Goal: Information Seeking & Learning: Find specific fact

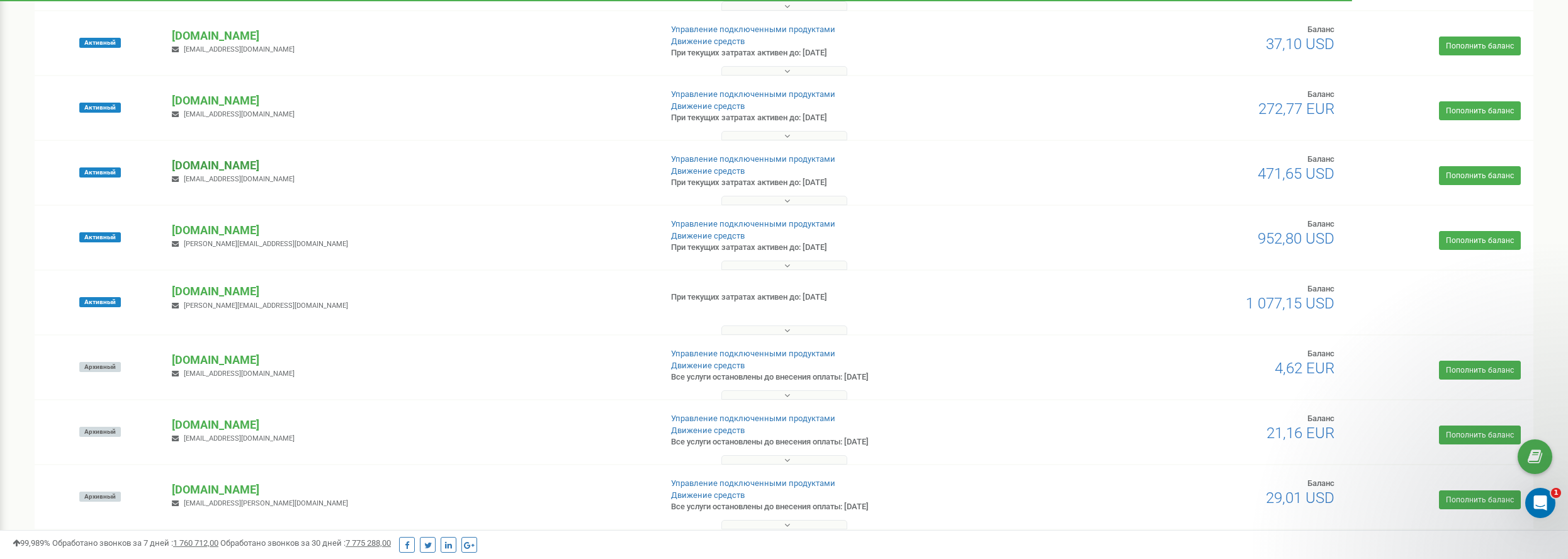
scroll to position [233, 0]
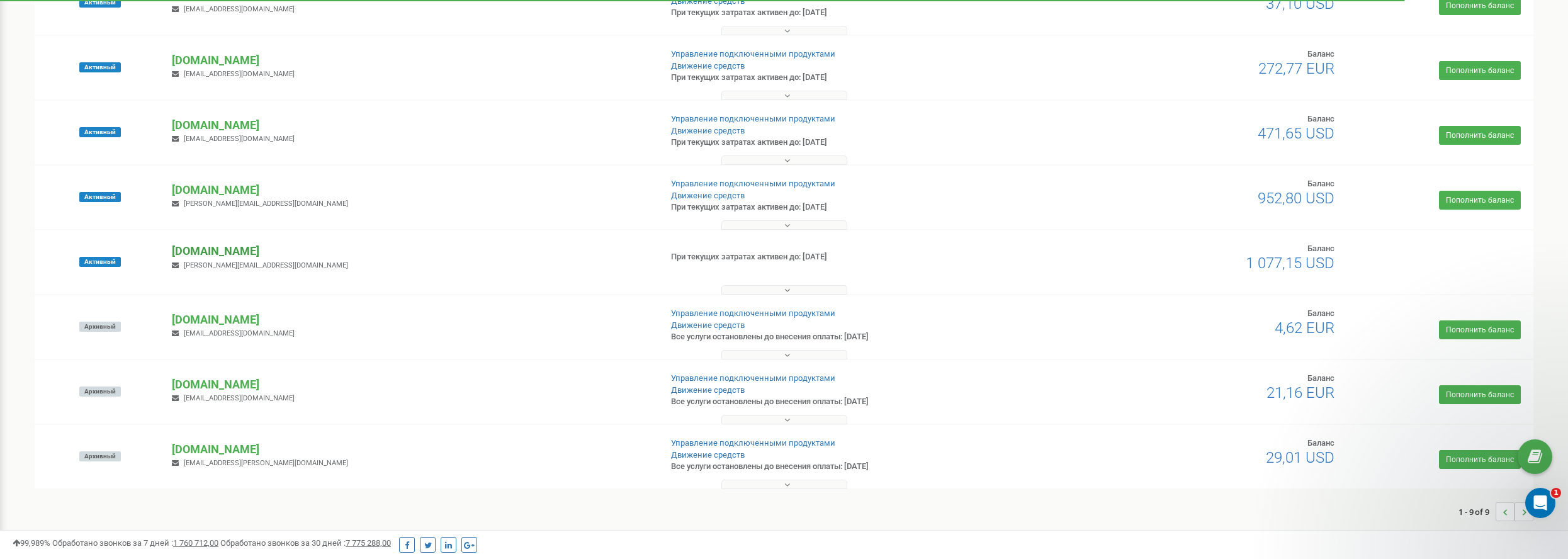
click at [213, 250] on p "[DOMAIN_NAME]" at bounding box center [410, 251] width 478 height 16
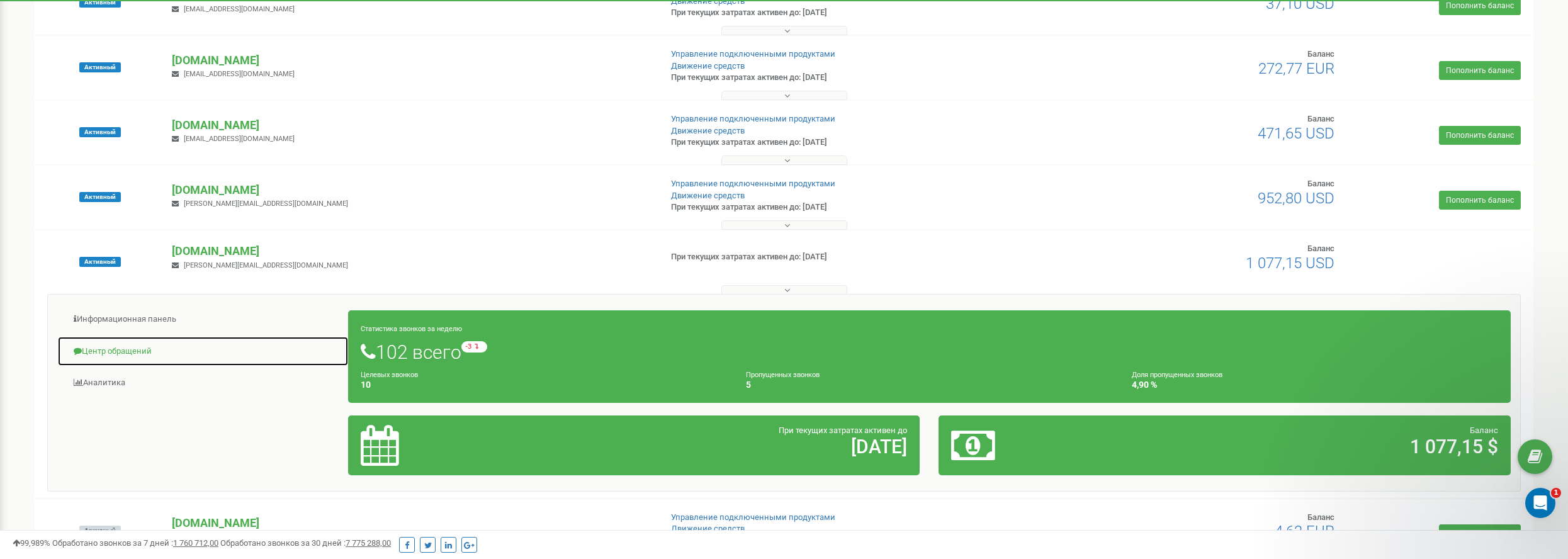
click at [125, 346] on link "Центр обращений" at bounding box center [203, 351] width 291 height 31
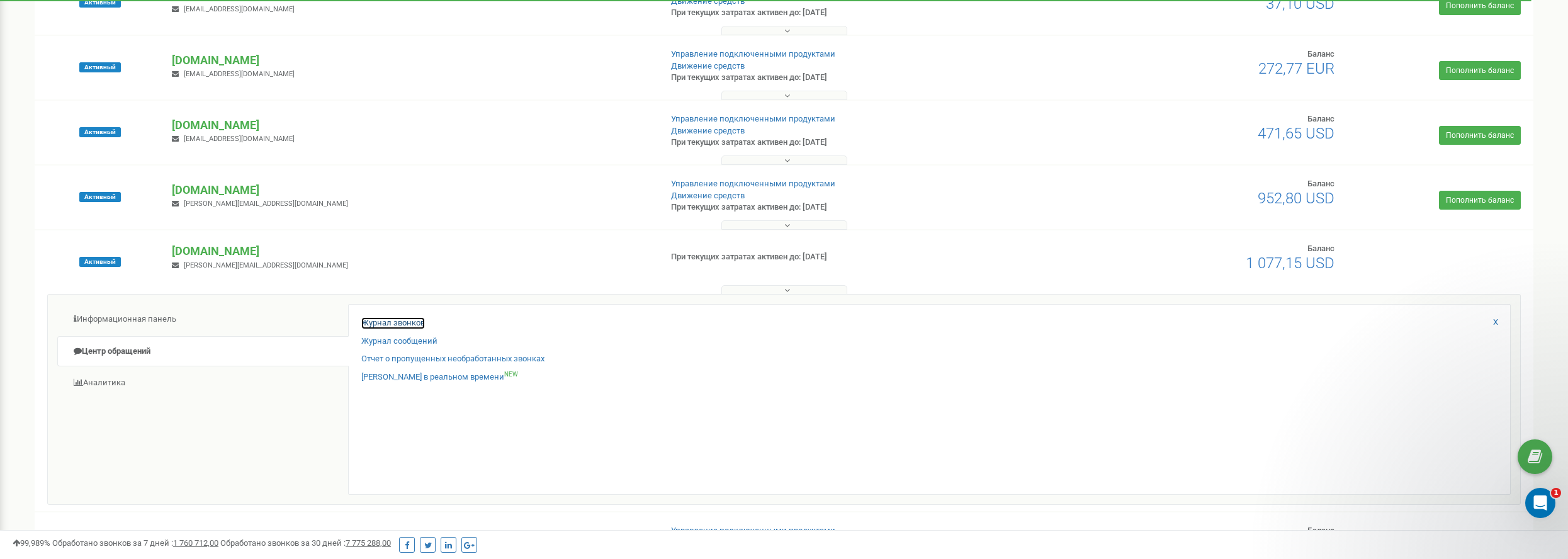
click at [396, 324] on link "Журнал звонков" at bounding box center [393, 323] width 63 height 12
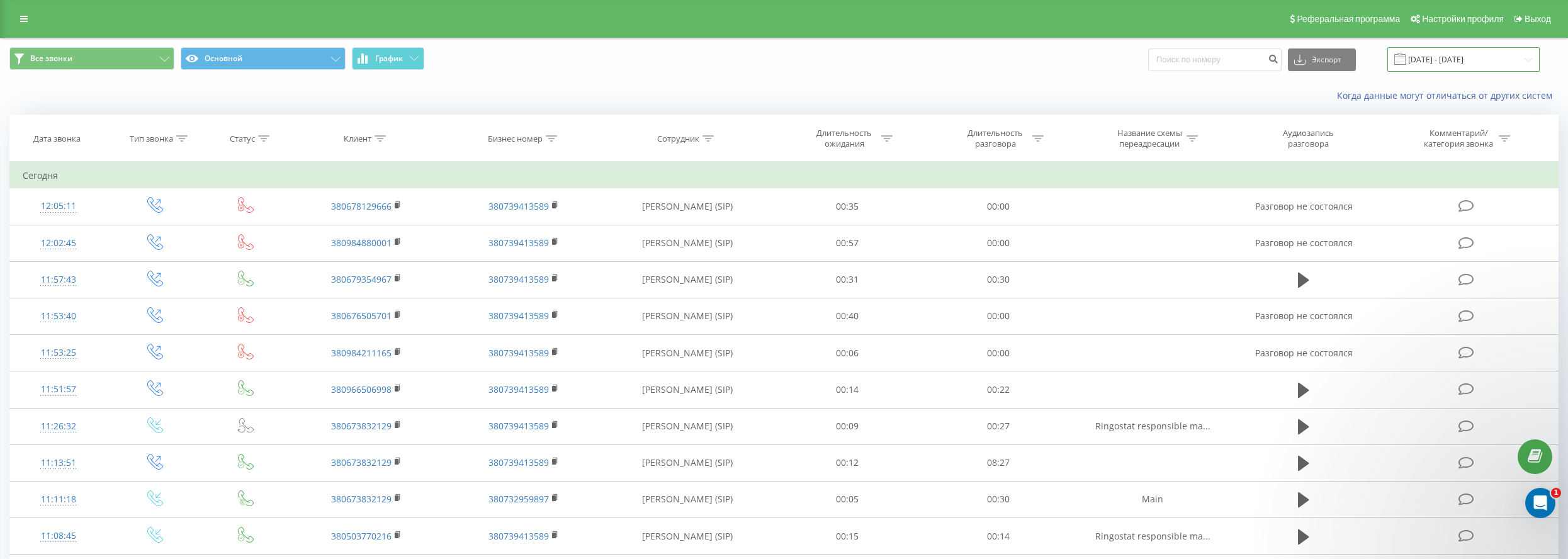
click at [1450, 56] on input "22.07.2025 - 22.08.2025" at bounding box center [1464, 60] width 153 height 25
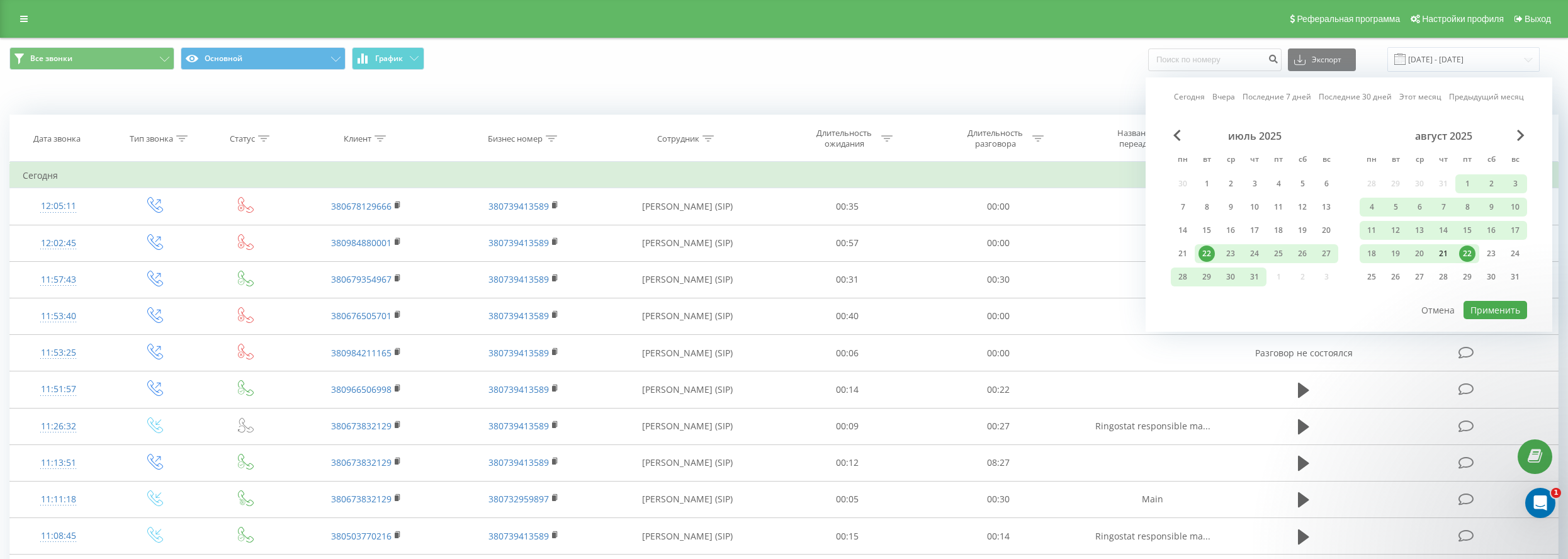
click at [1448, 254] on div "21" at bounding box center [1443, 254] width 16 height 16
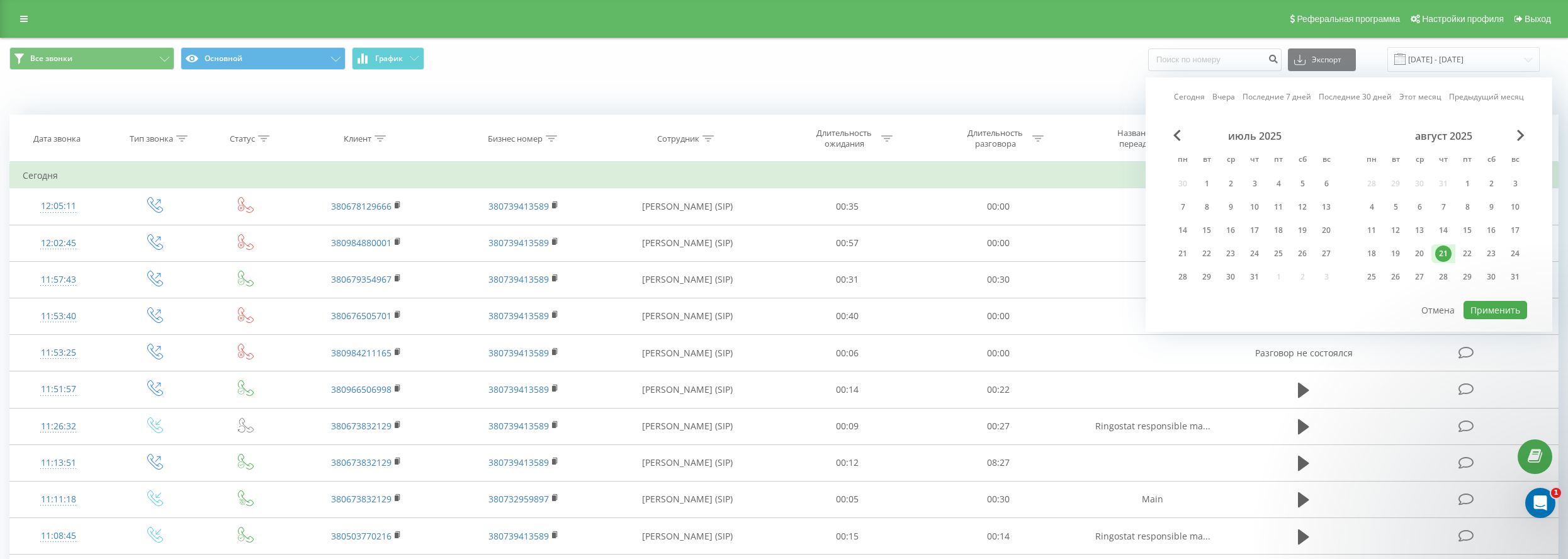
click at [1448, 254] on div "21" at bounding box center [1443, 254] width 16 height 16
click at [1497, 310] on button "Применить" at bounding box center [1495, 310] width 63 height 18
type input "[DATE] - [DATE]"
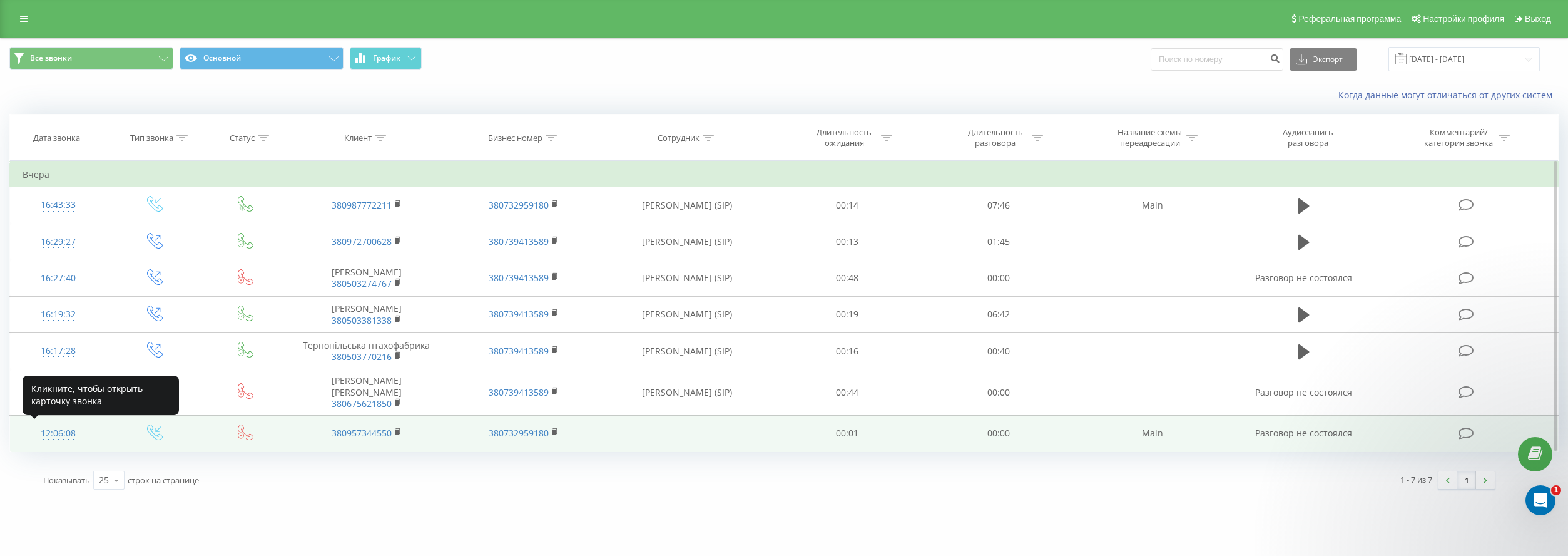
click at [59, 430] on div "12:06:08" at bounding box center [58, 433] width 71 height 25
click at [54, 432] on div "12:06:08" at bounding box center [58, 433] width 71 height 25
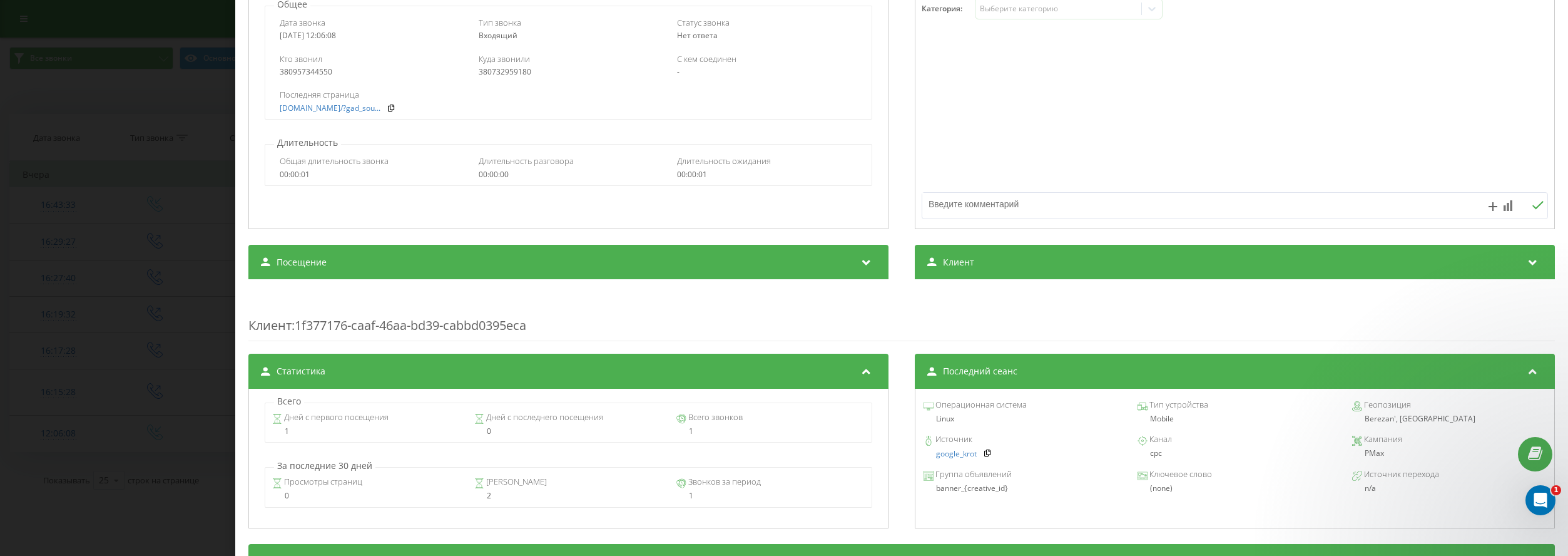
scroll to position [355, 0]
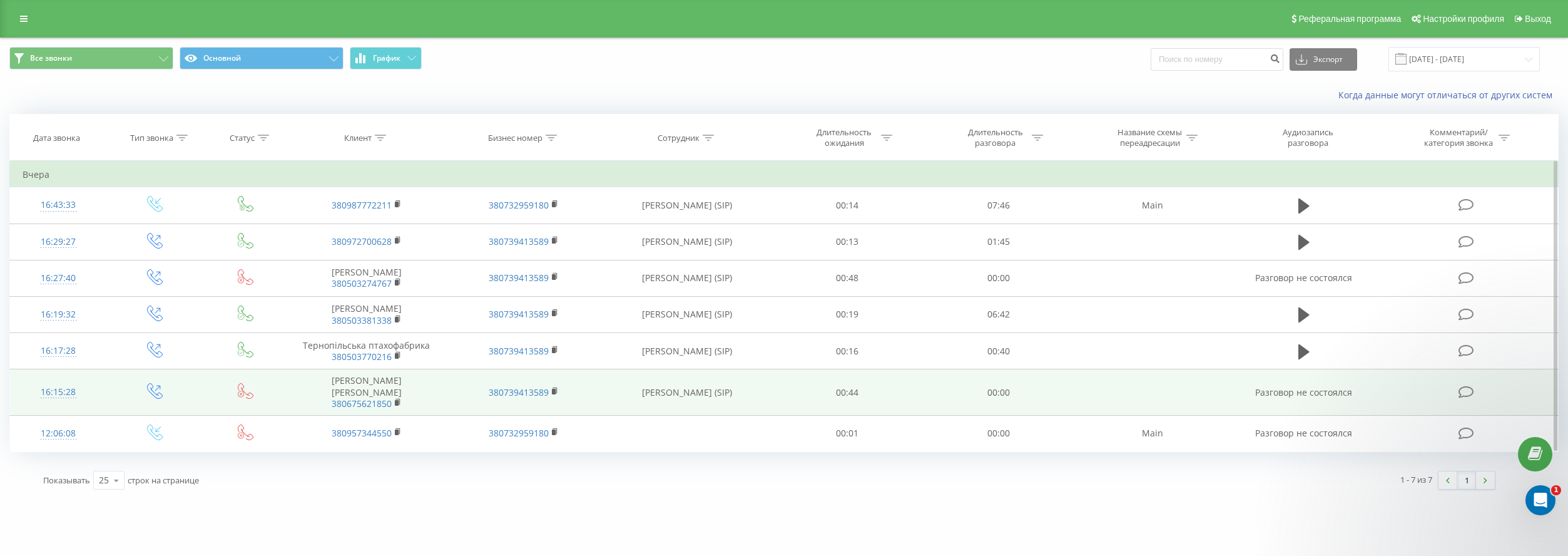
click at [52, 392] on div "16:15:28" at bounding box center [58, 392] width 71 height 25
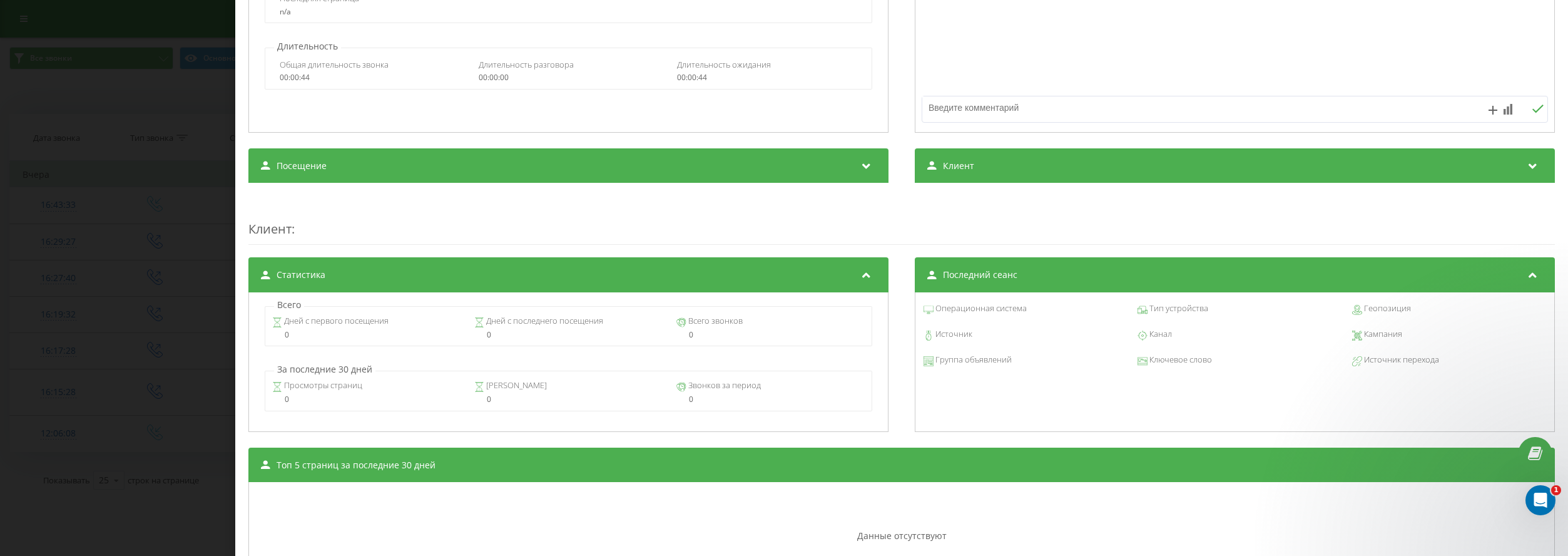
scroll to position [313, 0]
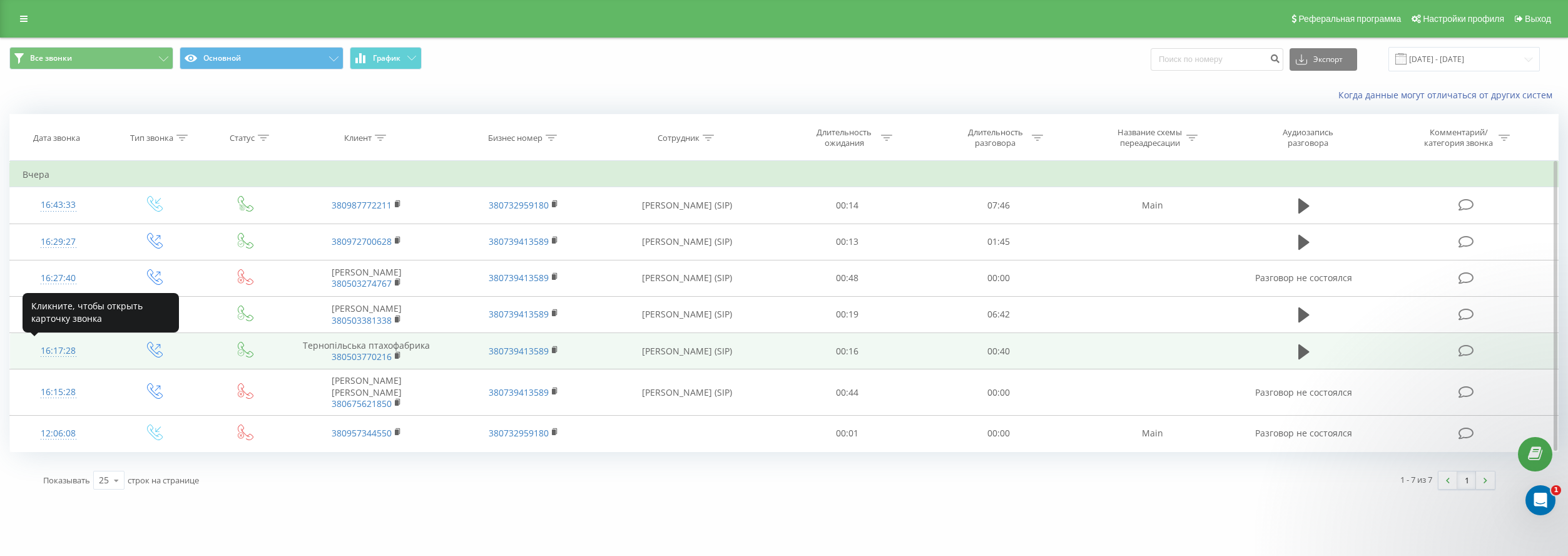
click at [52, 349] on div "16:17:28" at bounding box center [58, 351] width 71 height 25
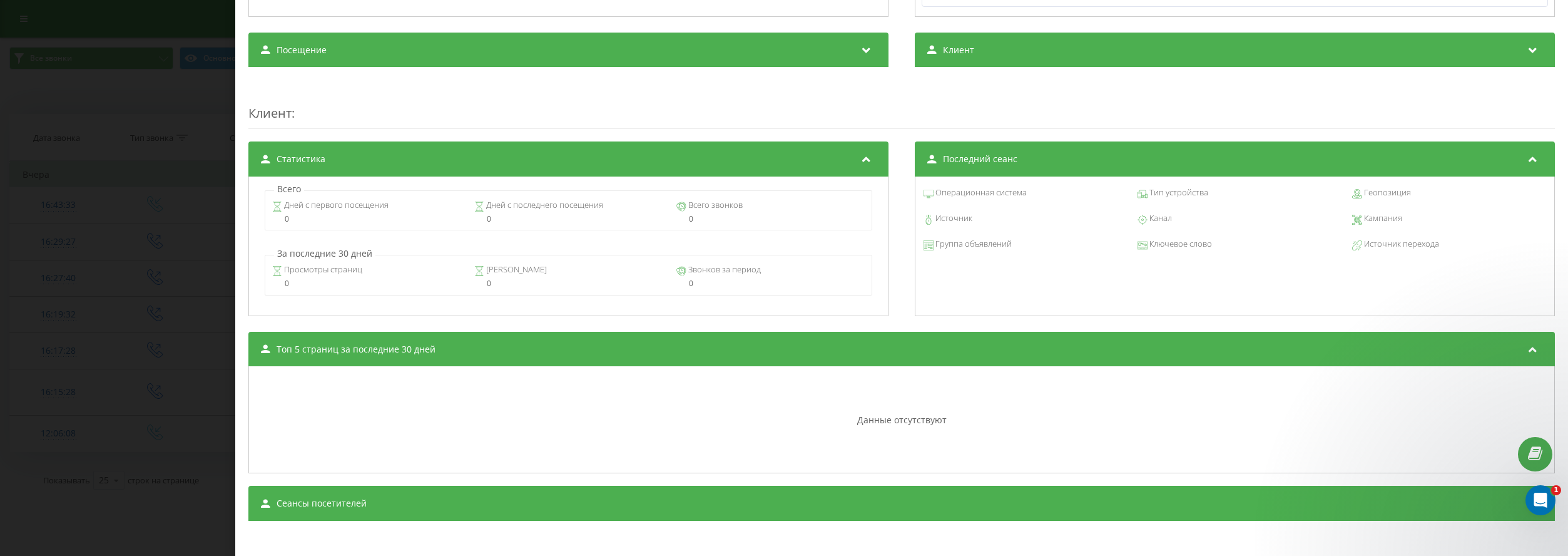
scroll to position [410, 0]
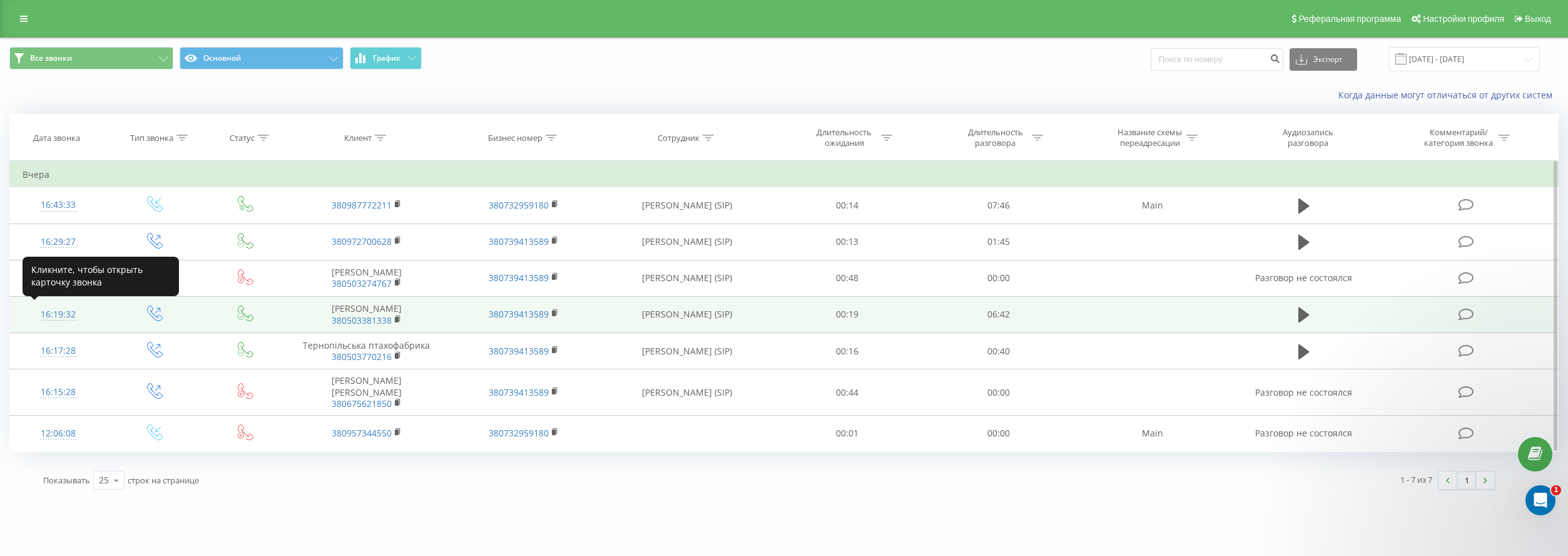
click at [57, 316] on div "16:19:32" at bounding box center [58, 314] width 71 height 25
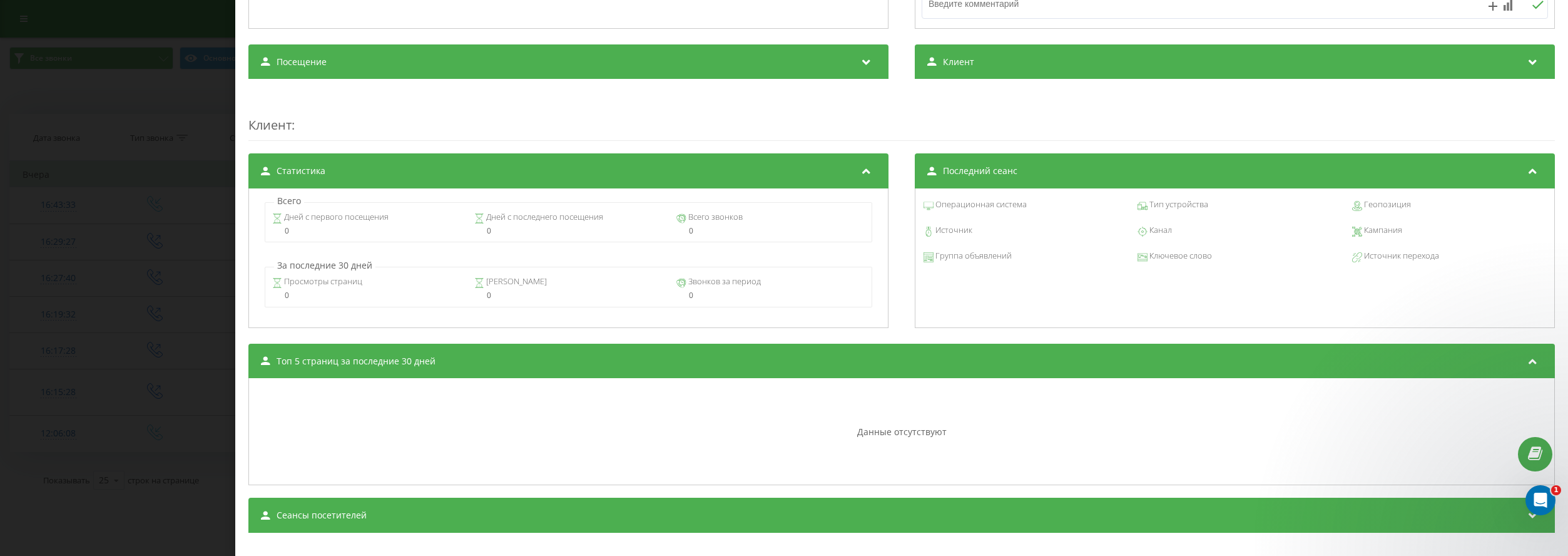
scroll to position [410, 0]
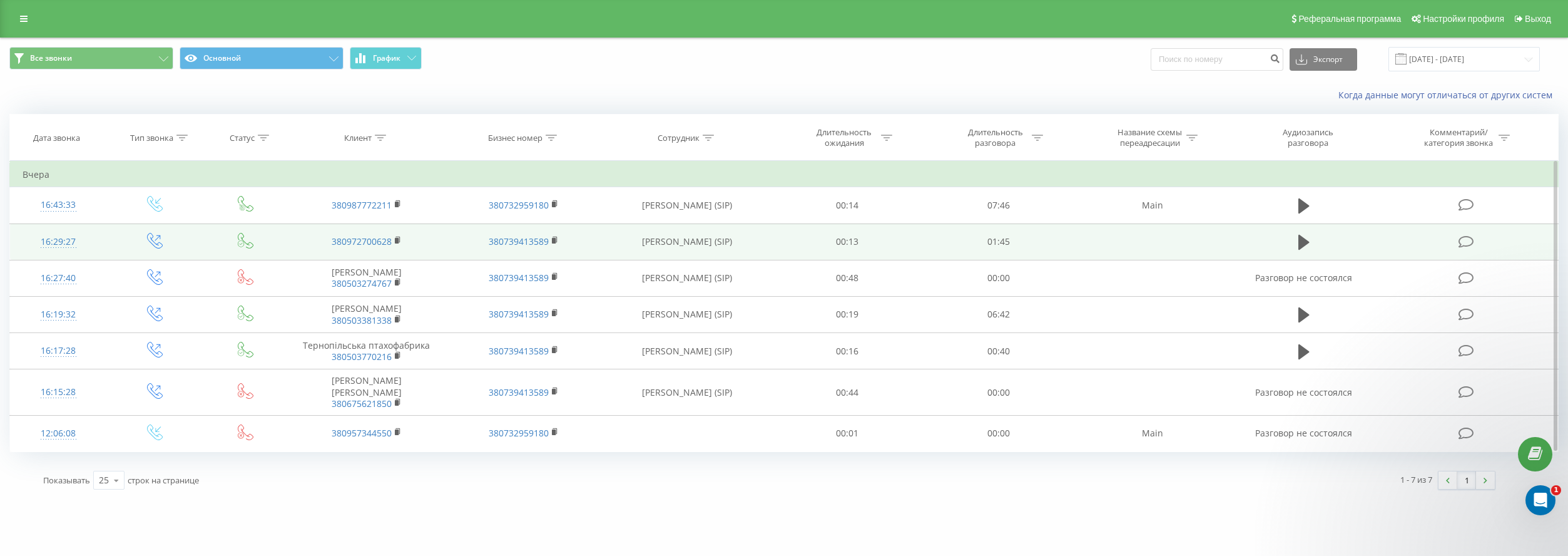
click at [57, 237] on div "16:29:27" at bounding box center [58, 242] width 71 height 25
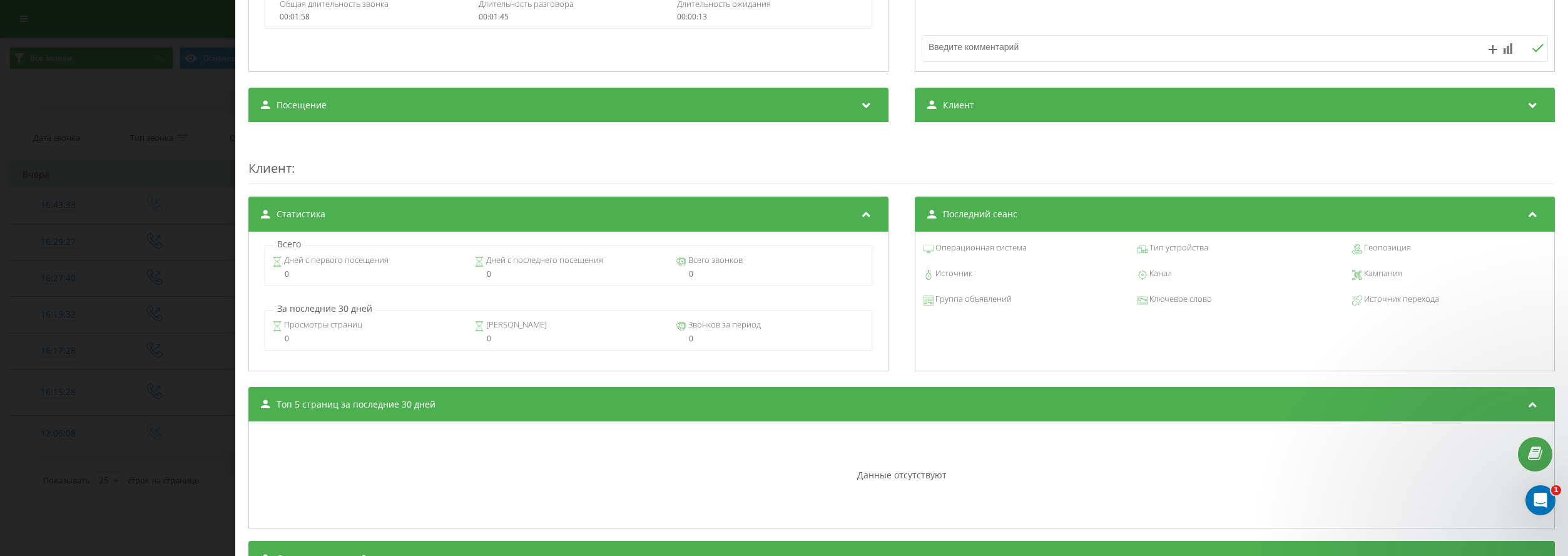
scroll to position [410, 0]
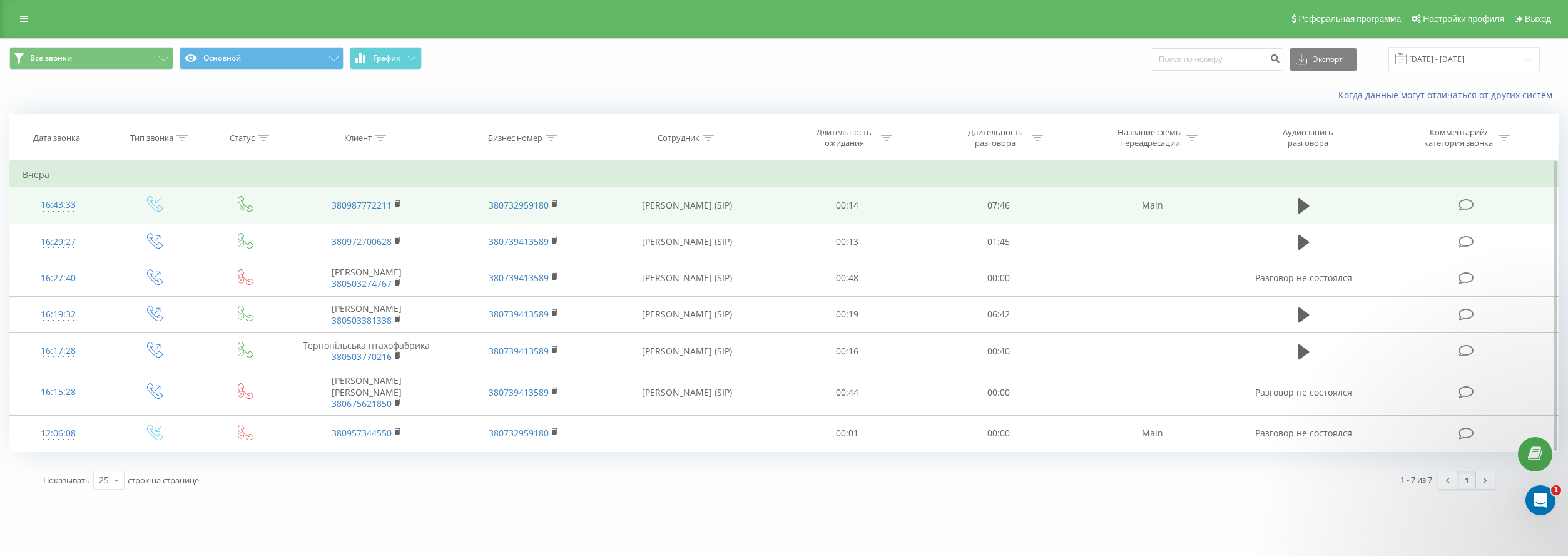
click at [62, 205] on div "16:43:33" at bounding box center [58, 205] width 71 height 25
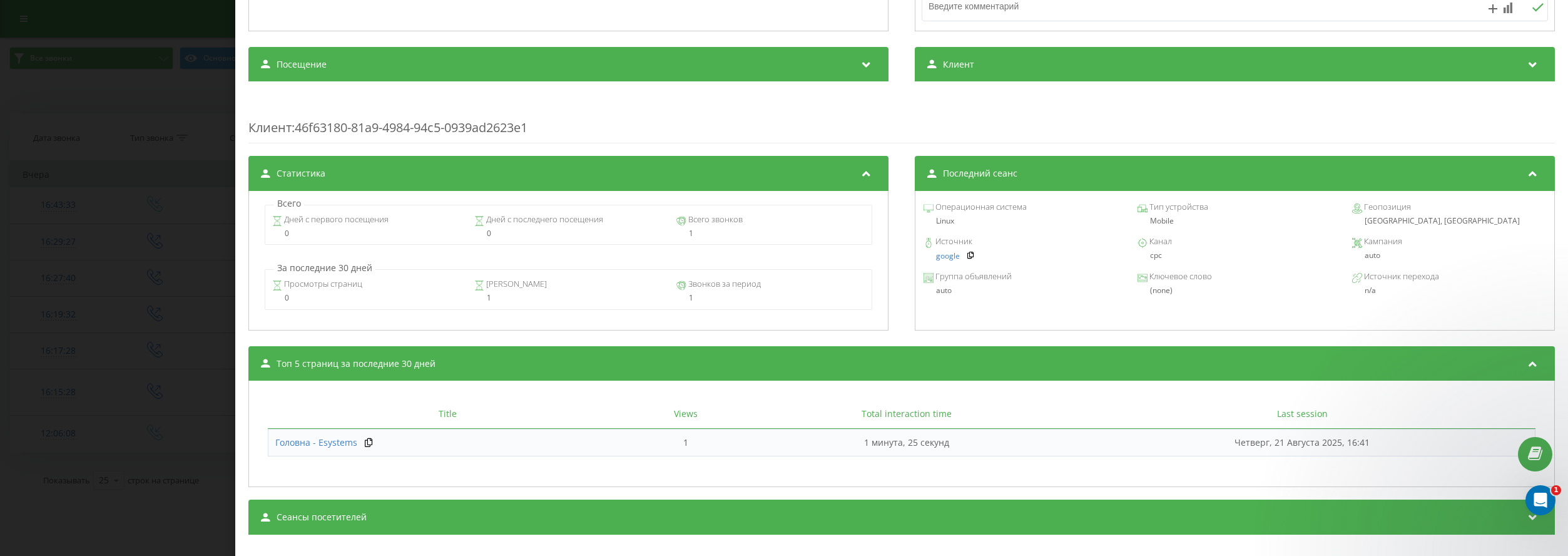
scroll to position [409, 0]
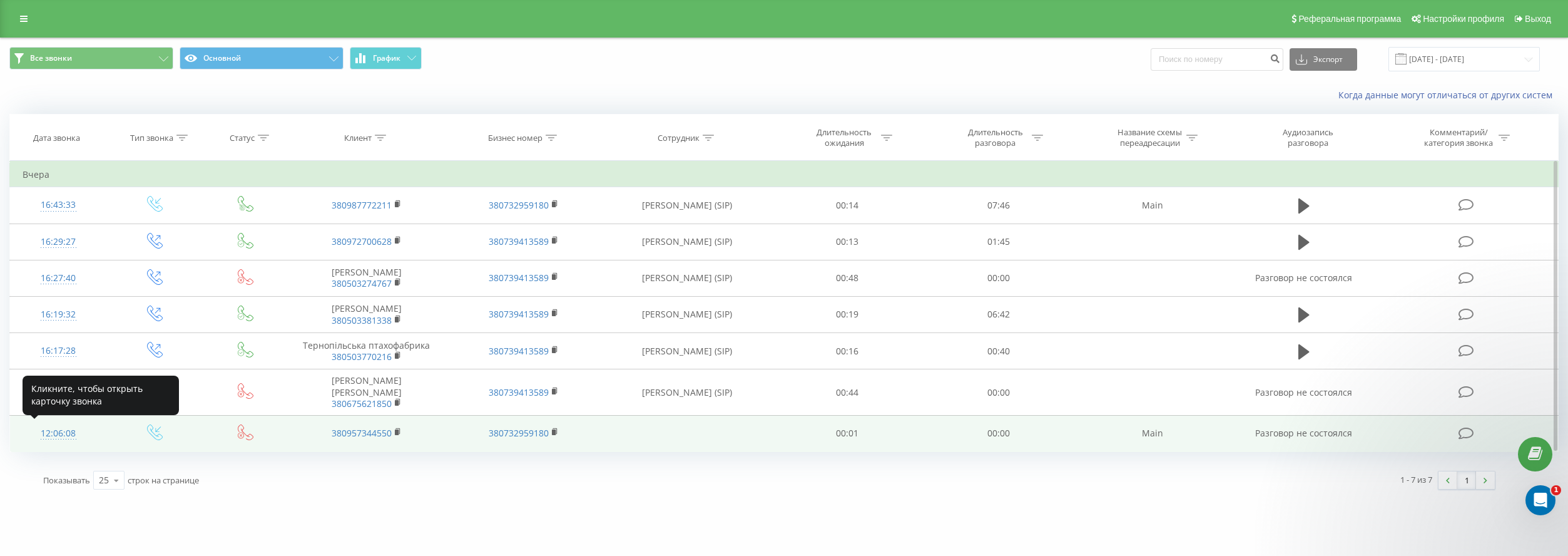
click at [66, 438] on div "12:06:08" at bounding box center [58, 433] width 71 height 25
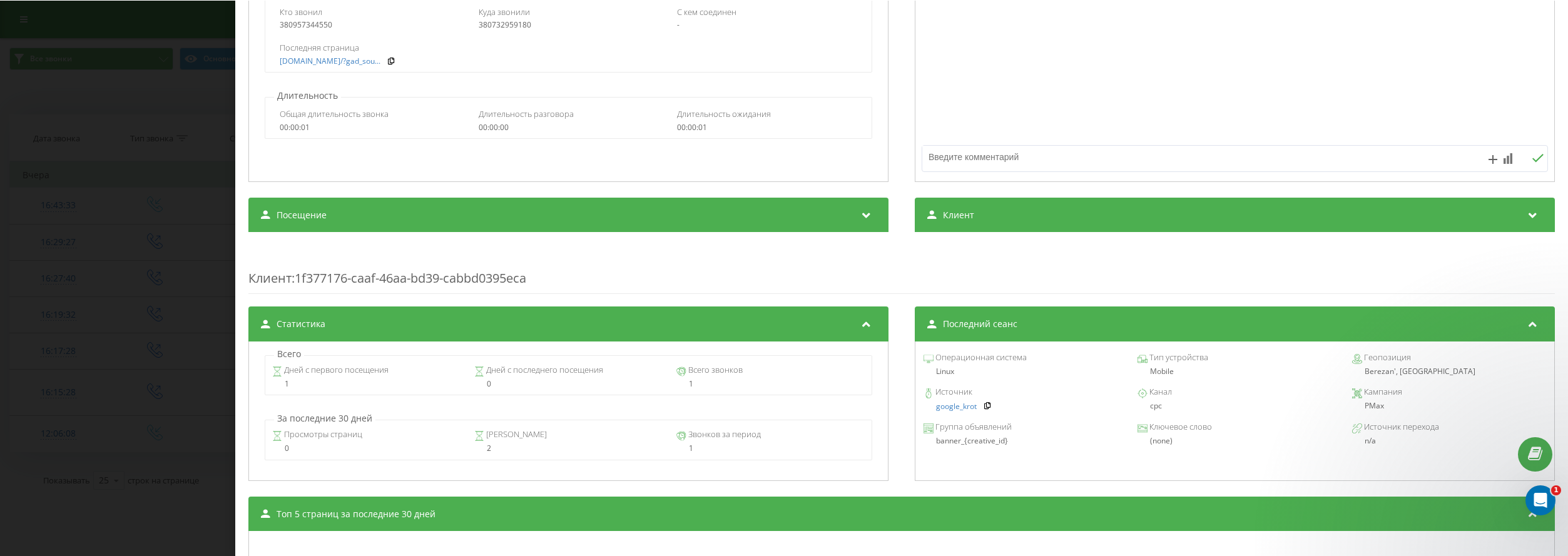
scroll to position [313, 0]
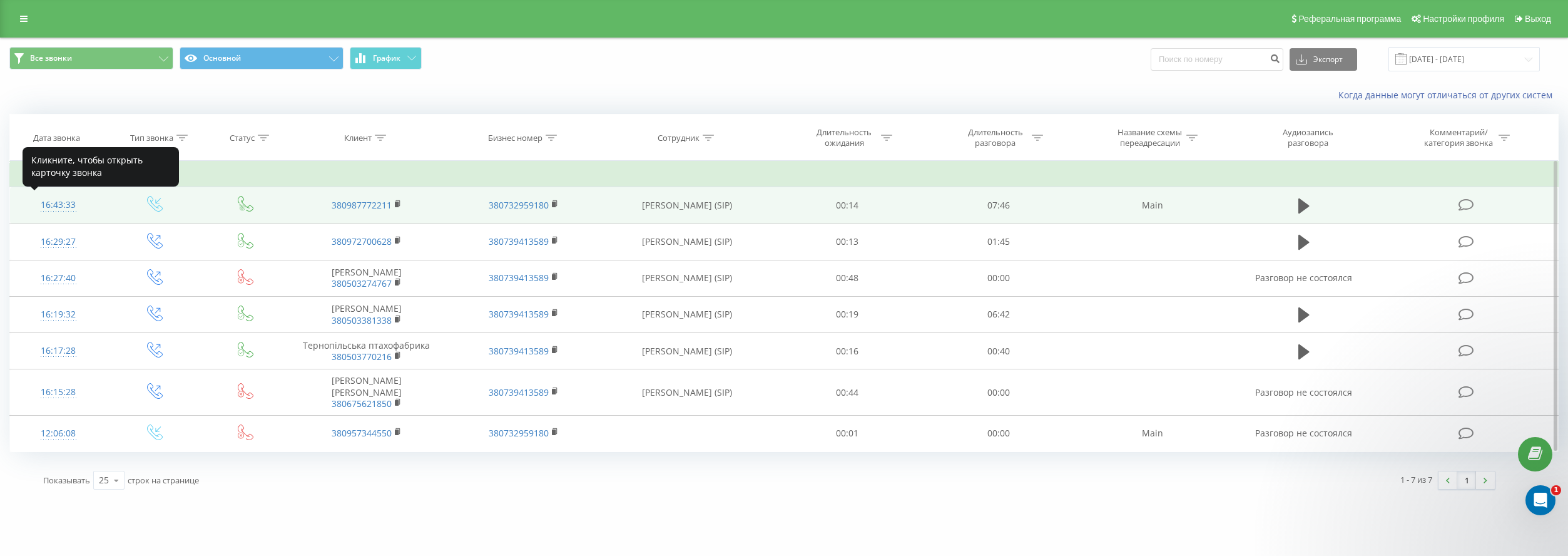
click at [67, 203] on div "16:43:33" at bounding box center [58, 205] width 71 height 25
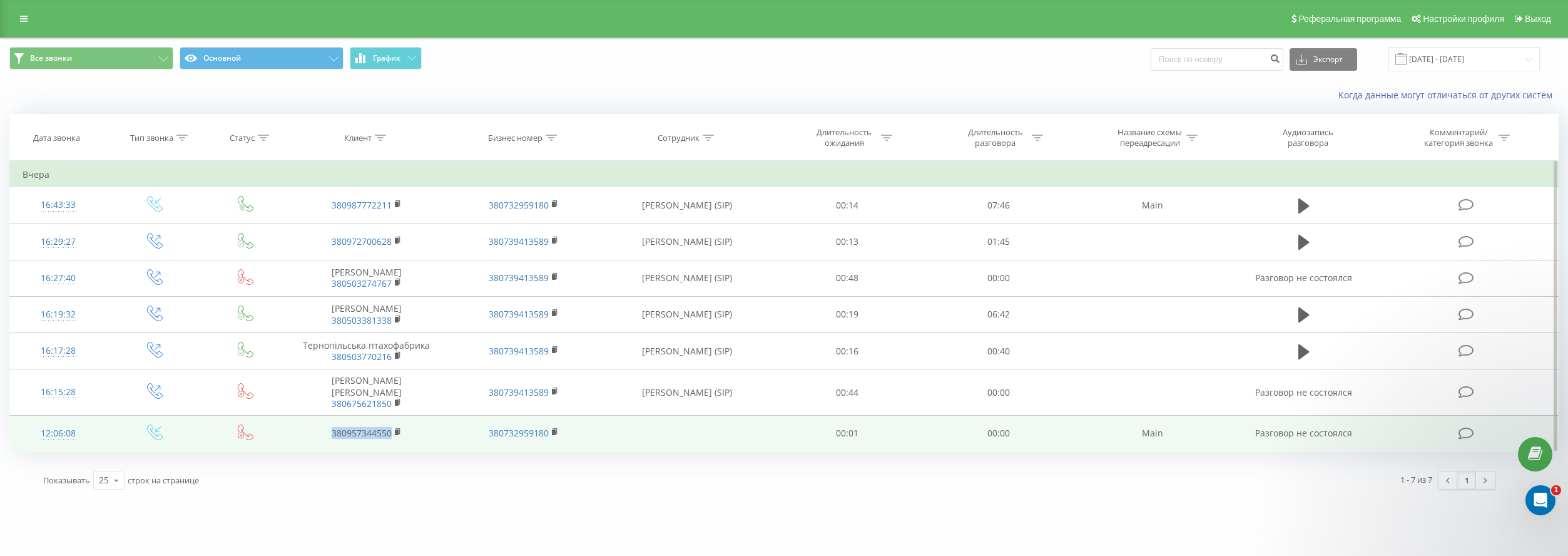
drag, startPoint x: 307, startPoint y: 428, endPoint x: 390, endPoint y: 435, distance: 83.3
click at [390, 435] on td "380957344550" at bounding box center [366, 433] width 157 height 37
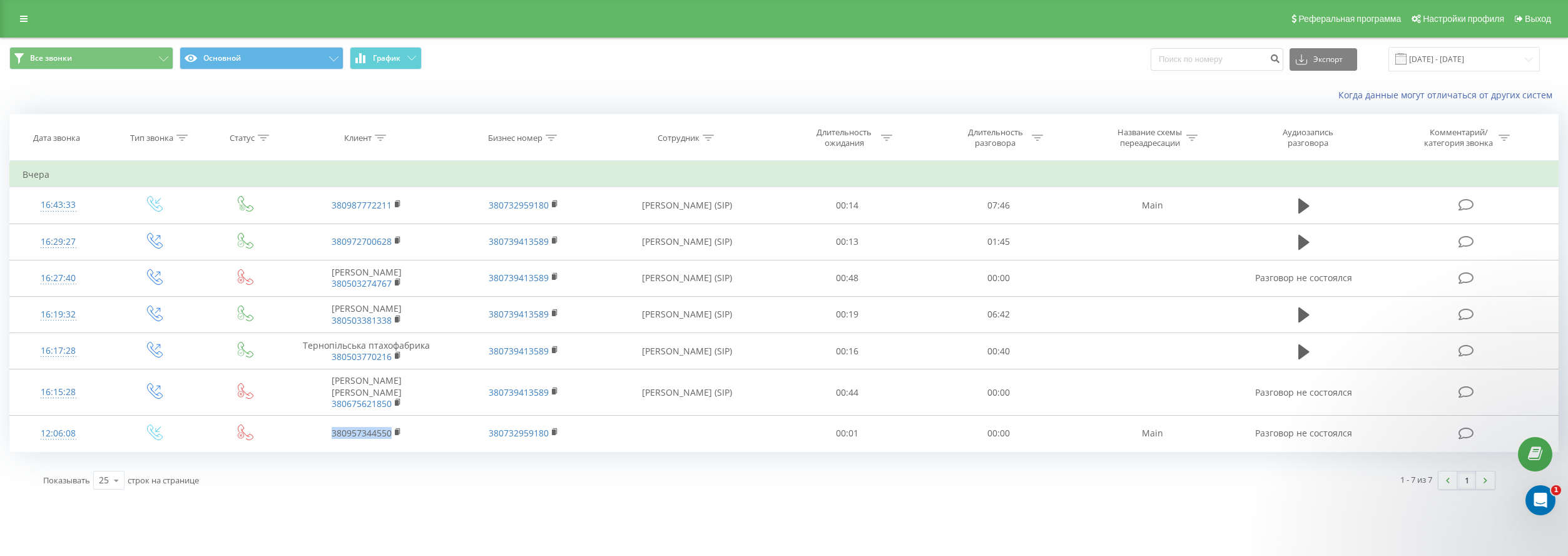
copy link "380957344550"
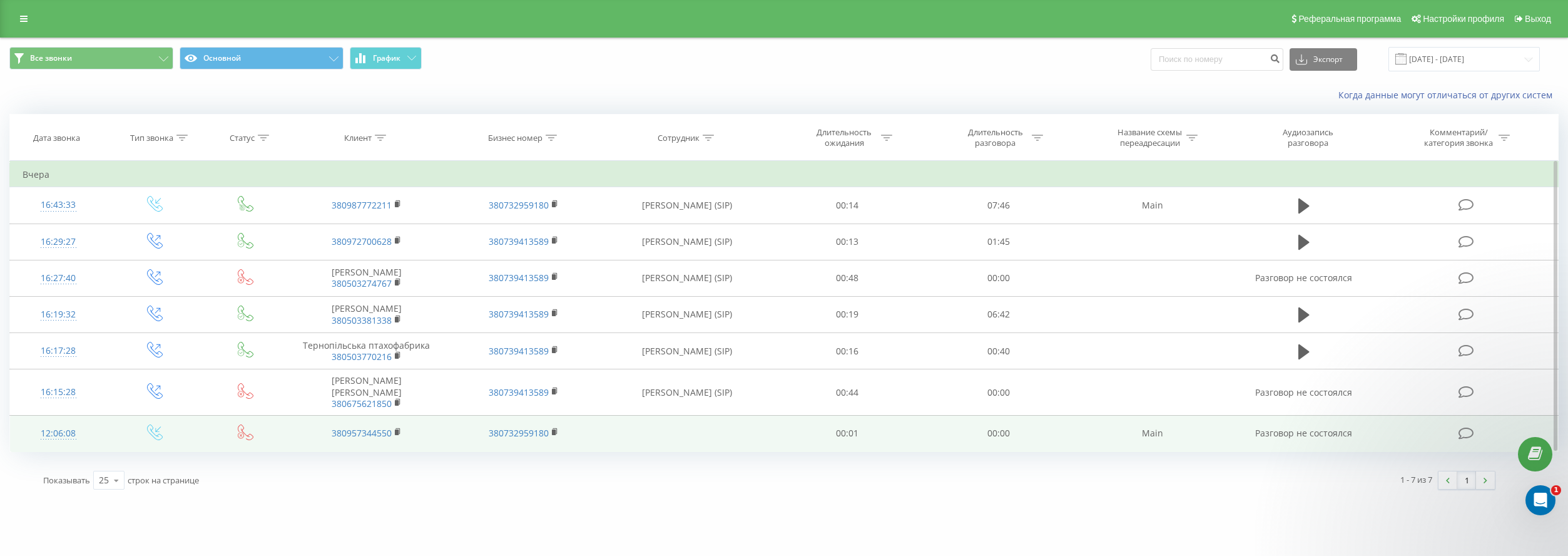
click at [64, 432] on div "12:06:08" at bounding box center [58, 433] width 71 height 25
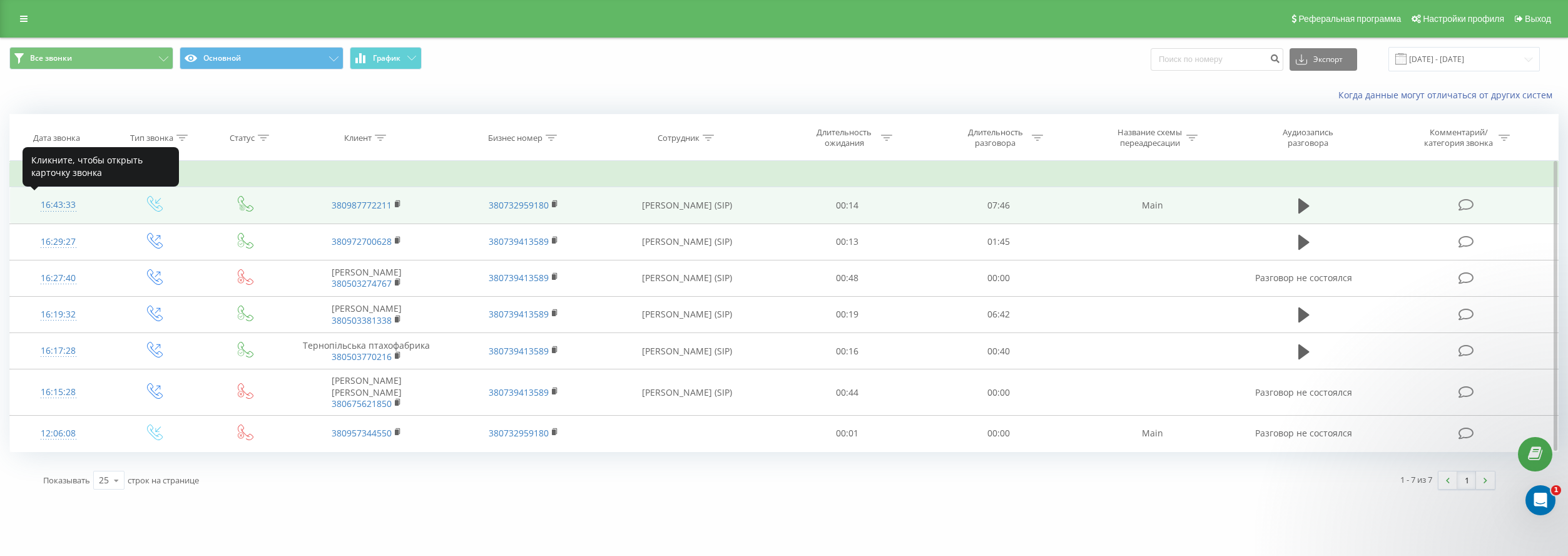
click at [63, 207] on div "16:43:33" at bounding box center [58, 205] width 71 height 25
drag, startPoint x: 320, startPoint y: 203, endPoint x: 403, endPoint y: 208, distance: 83.2
click at [403, 208] on td "380987772211" at bounding box center [366, 205] width 157 height 37
copy link "380987772211"
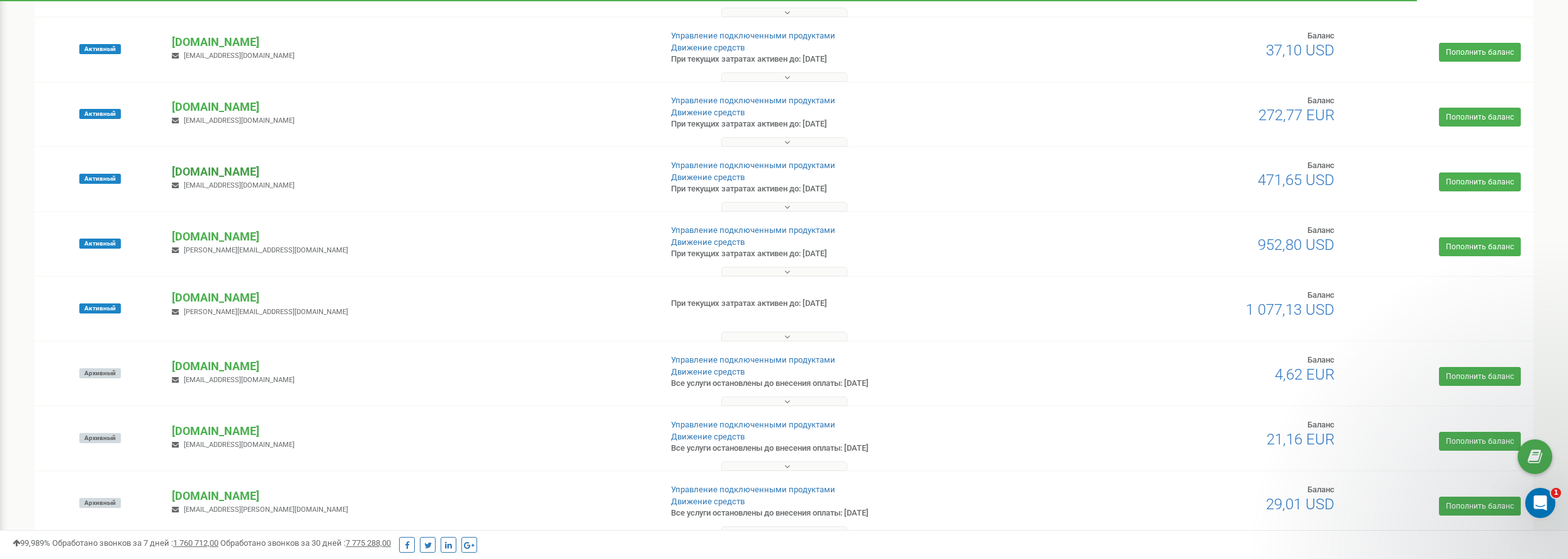
scroll to position [189, 0]
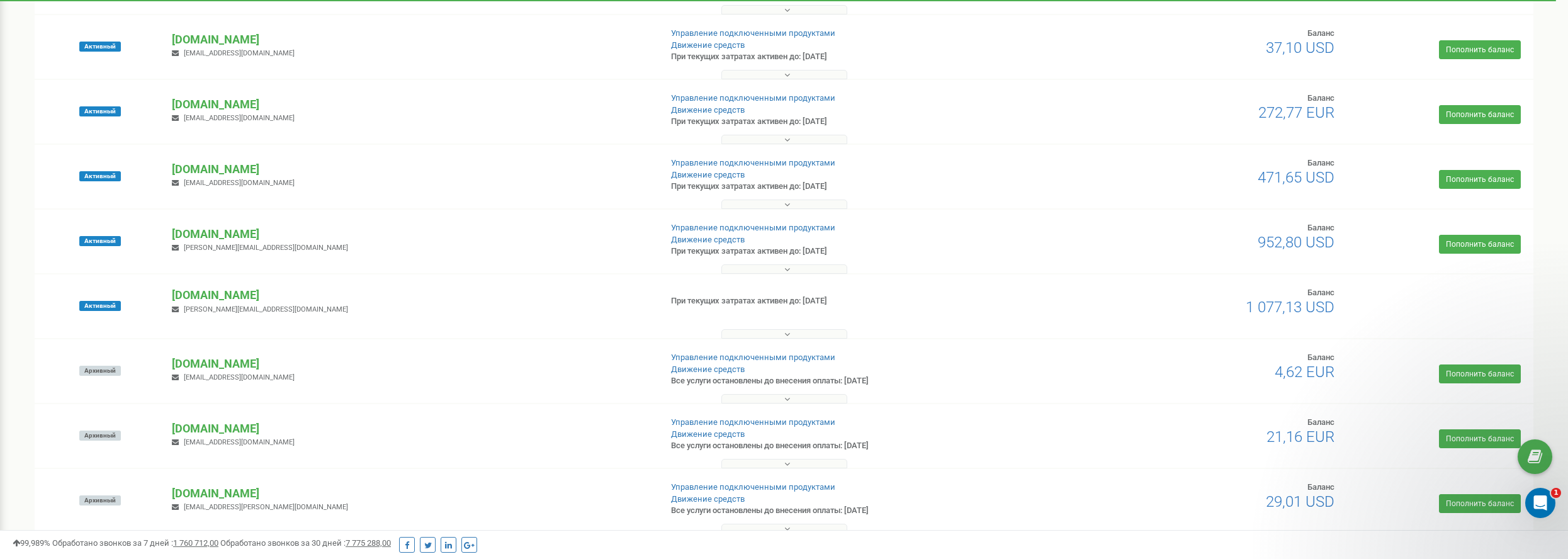
click at [30, 227] on div "Проекты Новый проект Все проекты Активные Непродленные Архивные Новые Тестовый …" at bounding box center [784, 226] width 1517 height 703
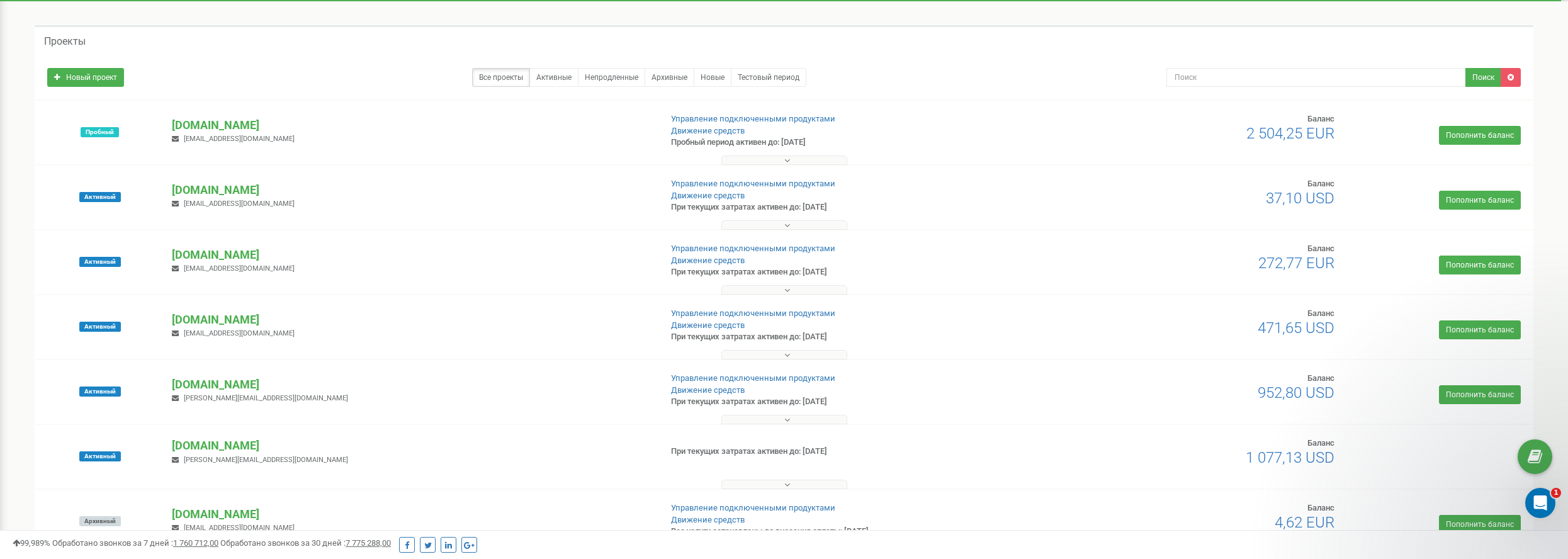
scroll to position [126, 0]
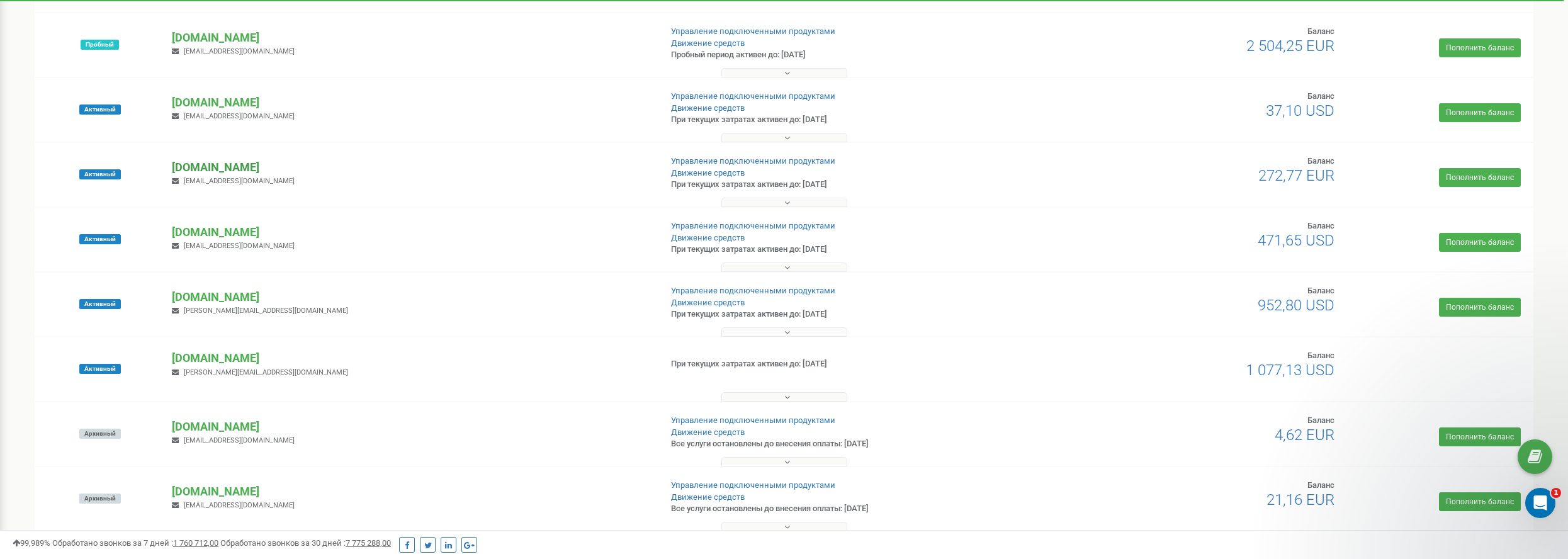
click at [223, 165] on p "[DOMAIN_NAME]" at bounding box center [410, 167] width 478 height 16
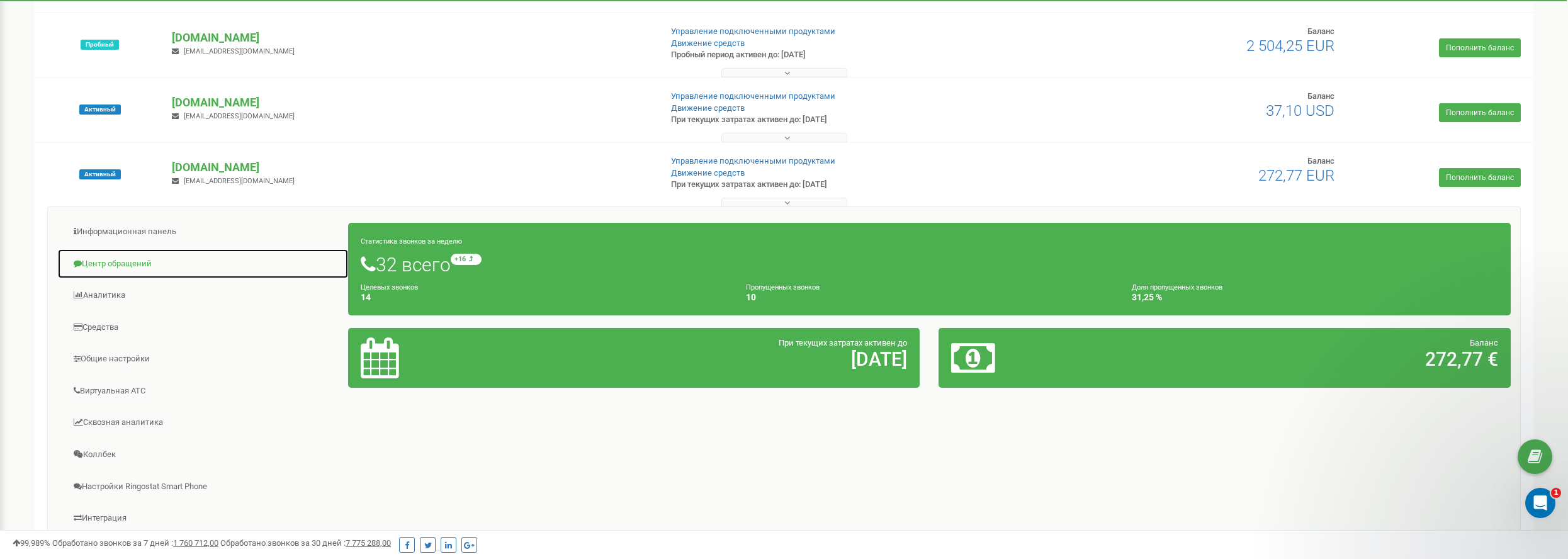
click at [128, 260] on link "Центр обращений" at bounding box center [203, 264] width 291 height 31
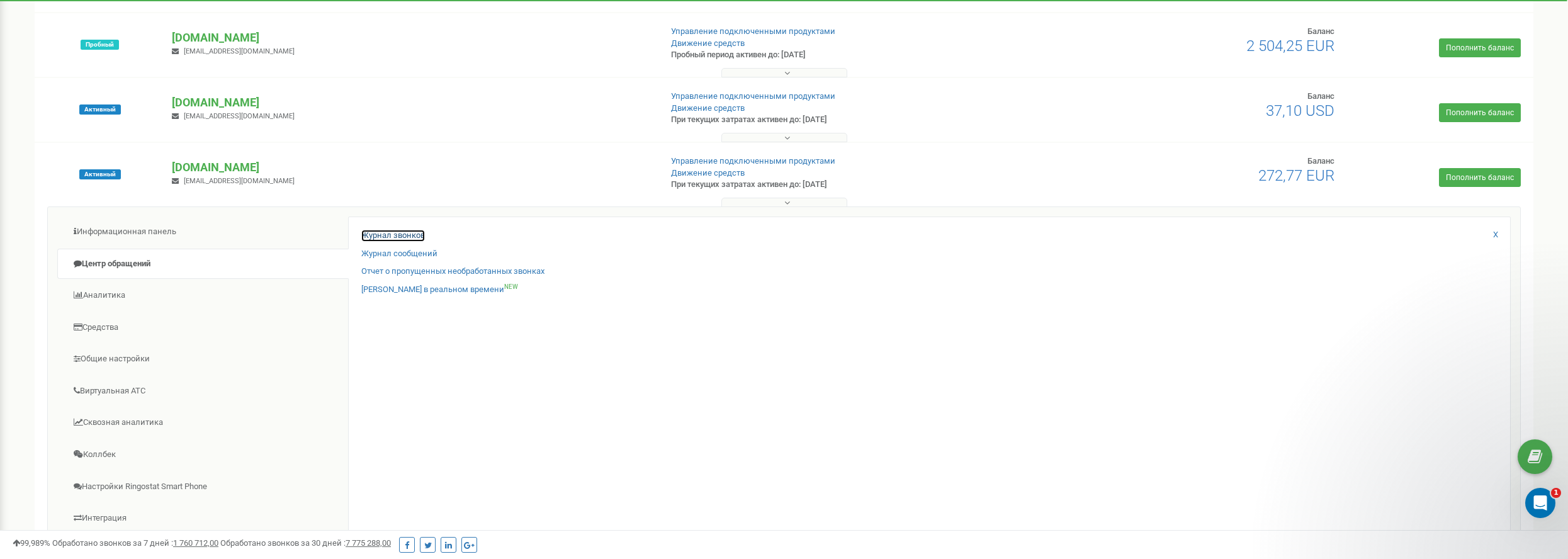
click at [381, 239] on link "Журнал звонков" at bounding box center [393, 236] width 63 height 12
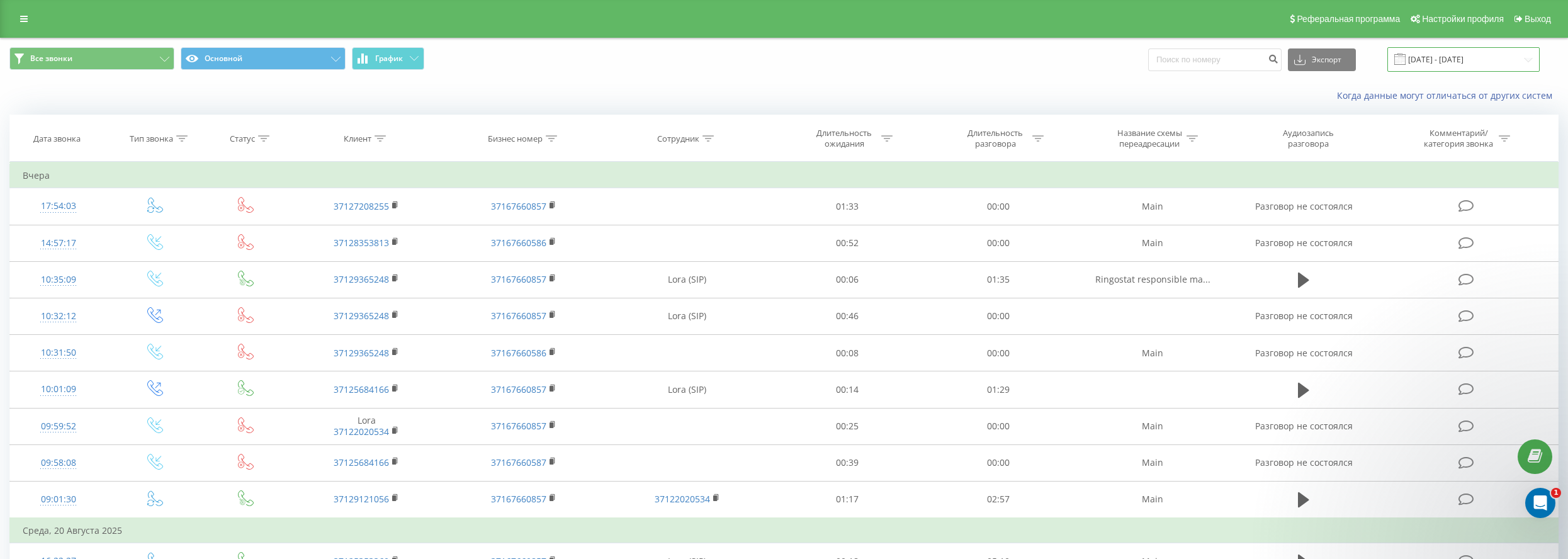
click at [1481, 54] on input "[DATE] - [DATE]" at bounding box center [1464, 60] width 153 height 25
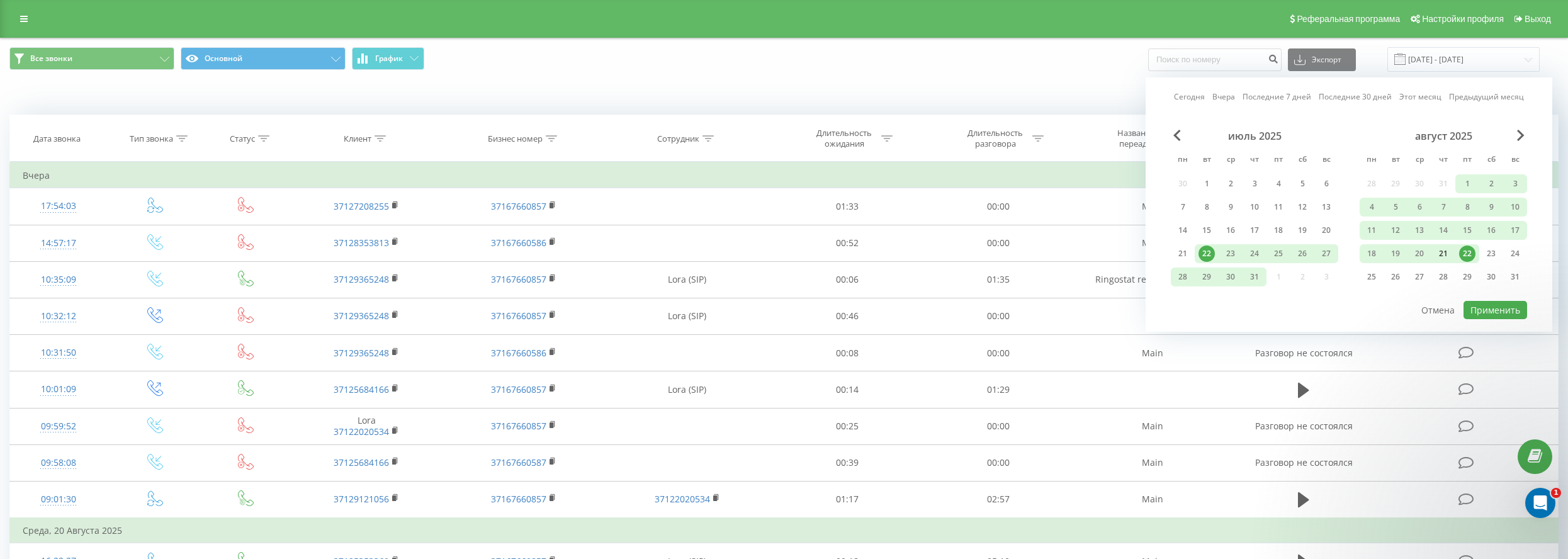
click at [1444, 254] on div "21" at bounding box center [1443, 254] width 16 height 16
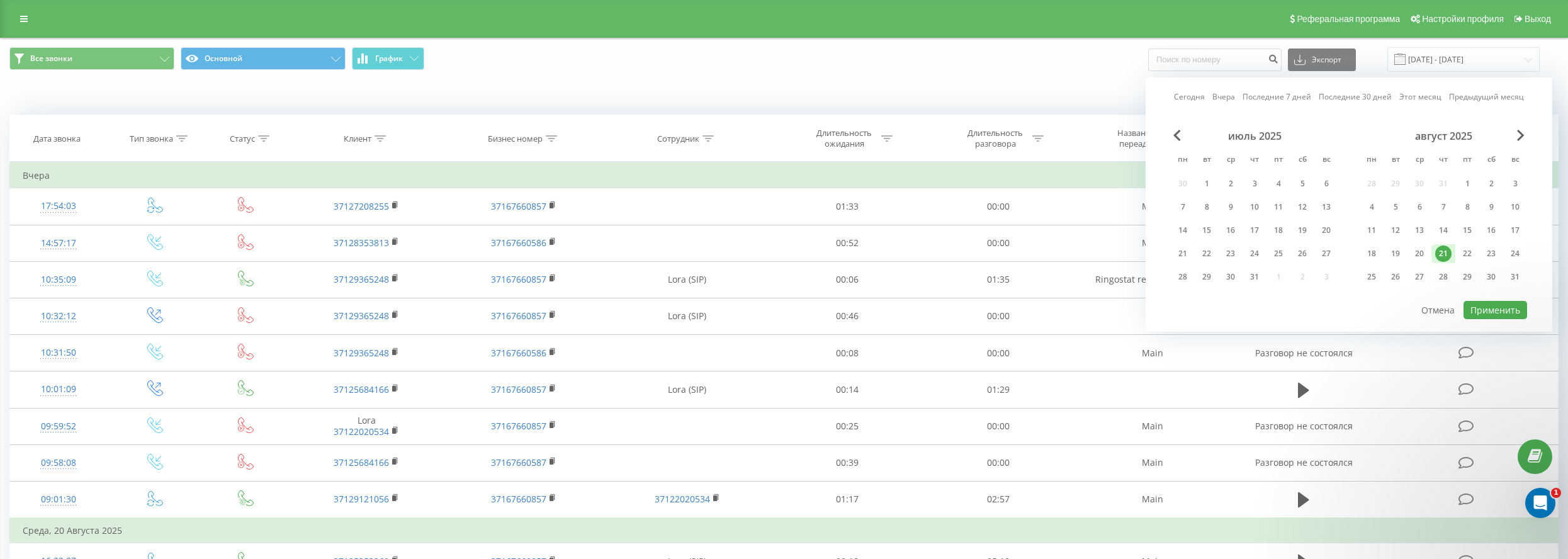
click at [1444, 254] on div "21" at bounding box center [1443, 254] width 16 height 16
click at [1490, 305] on button "Применить" at bounding box center [1495, 310] width 63 height 18
type input "[DATE] - [DATE]"
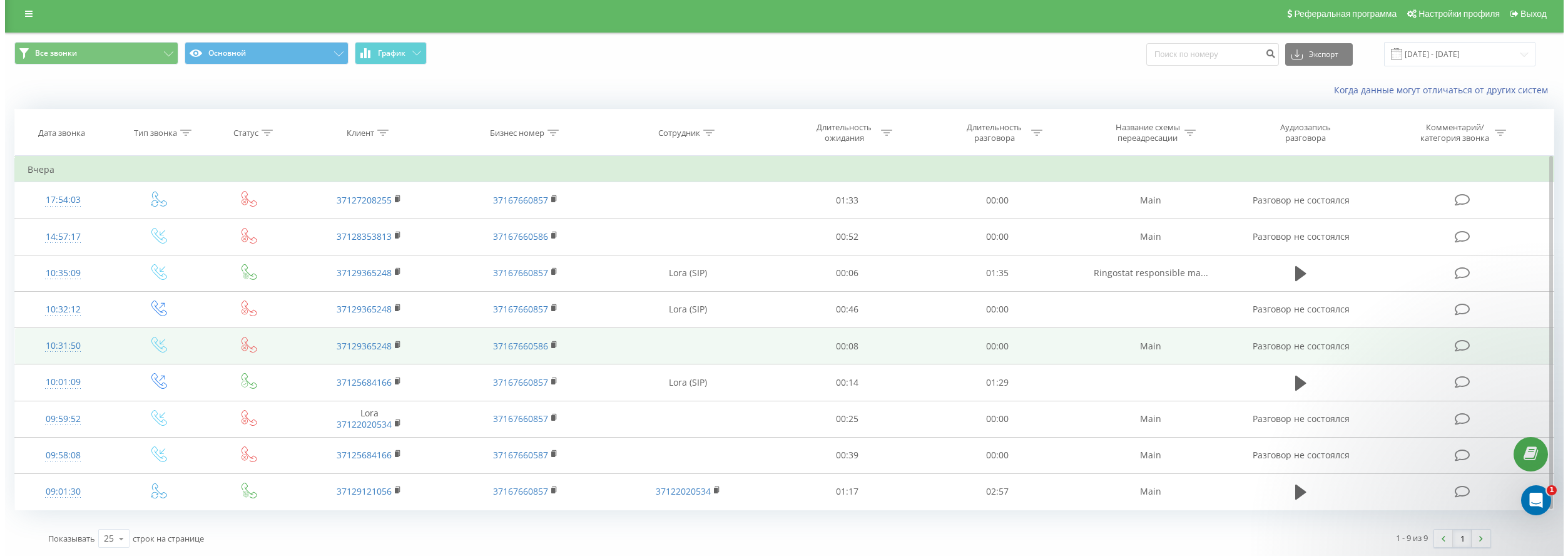
scroll to position [6, 0]
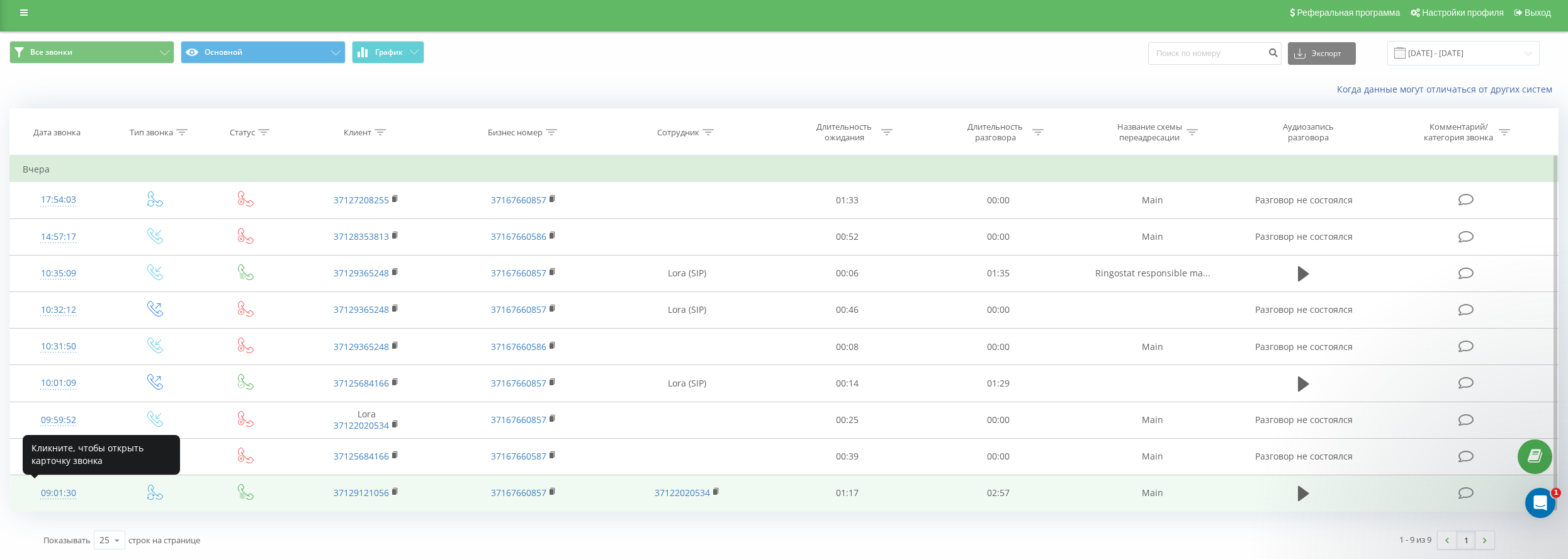
click at [66, 487] on div "09:01:30" at bounding box center [58, 493] width 71 height 25
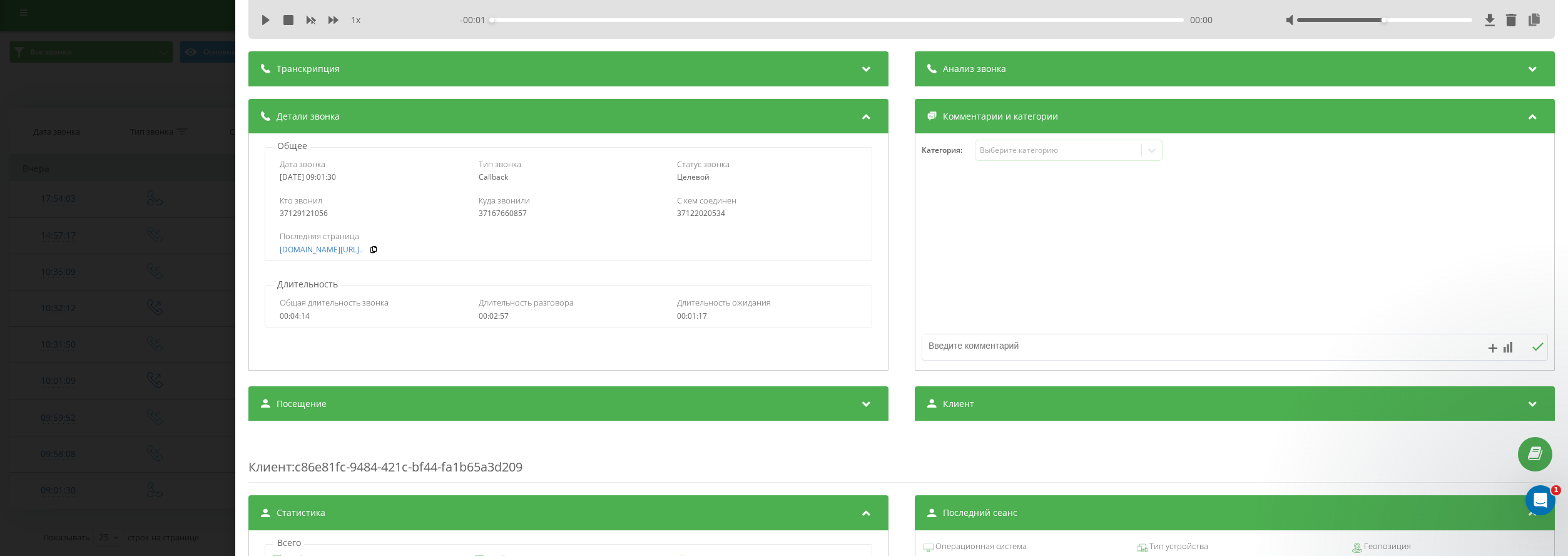
scroll to position [62, 0]
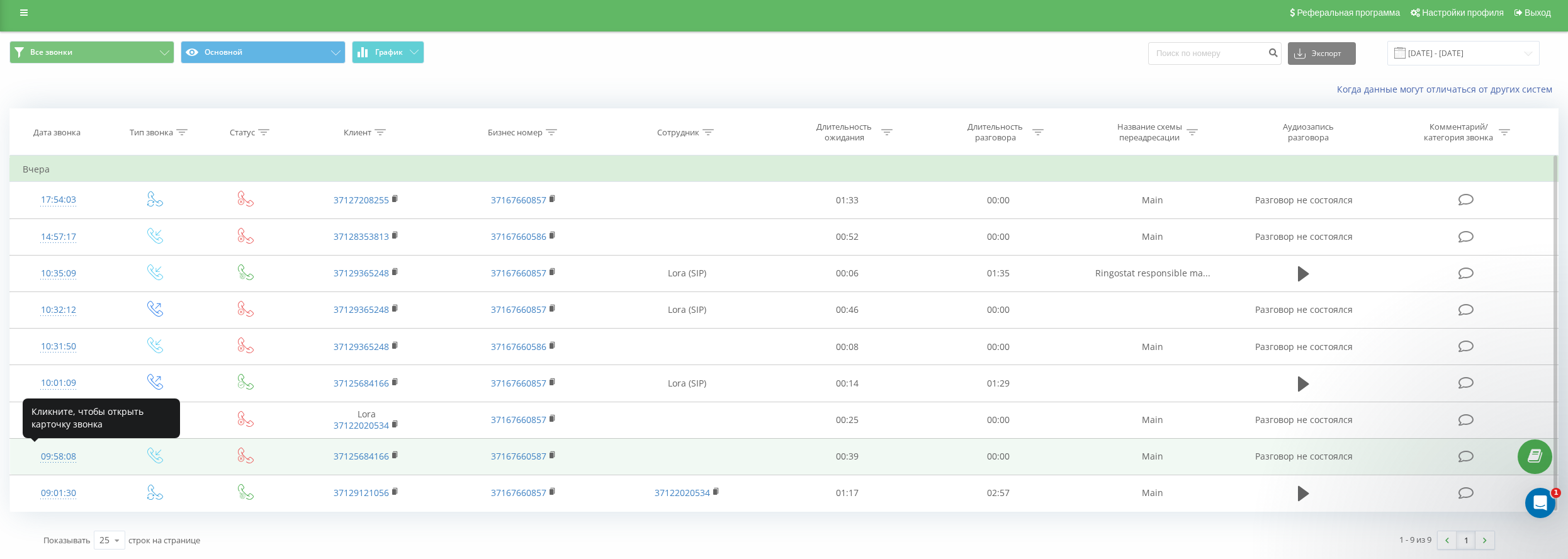
click at [63, 460] on div "09:58:08" at bounding box center [58, 456] width 71 height 25
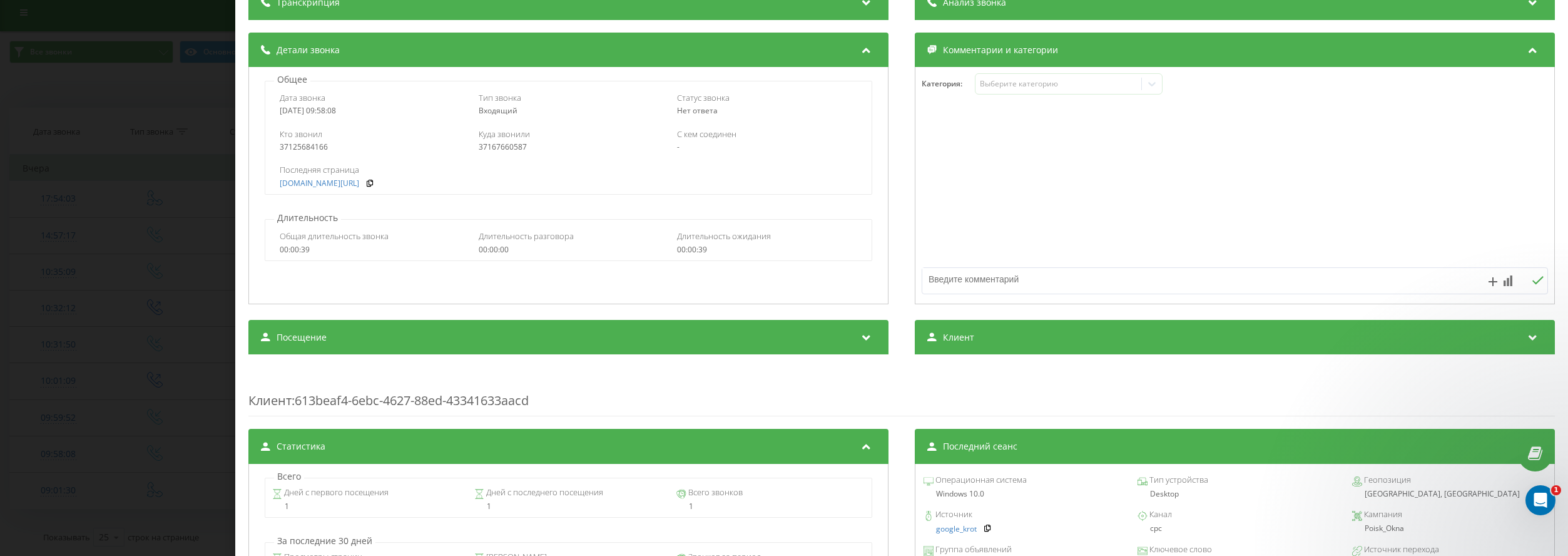
scroll to position [251, 0]
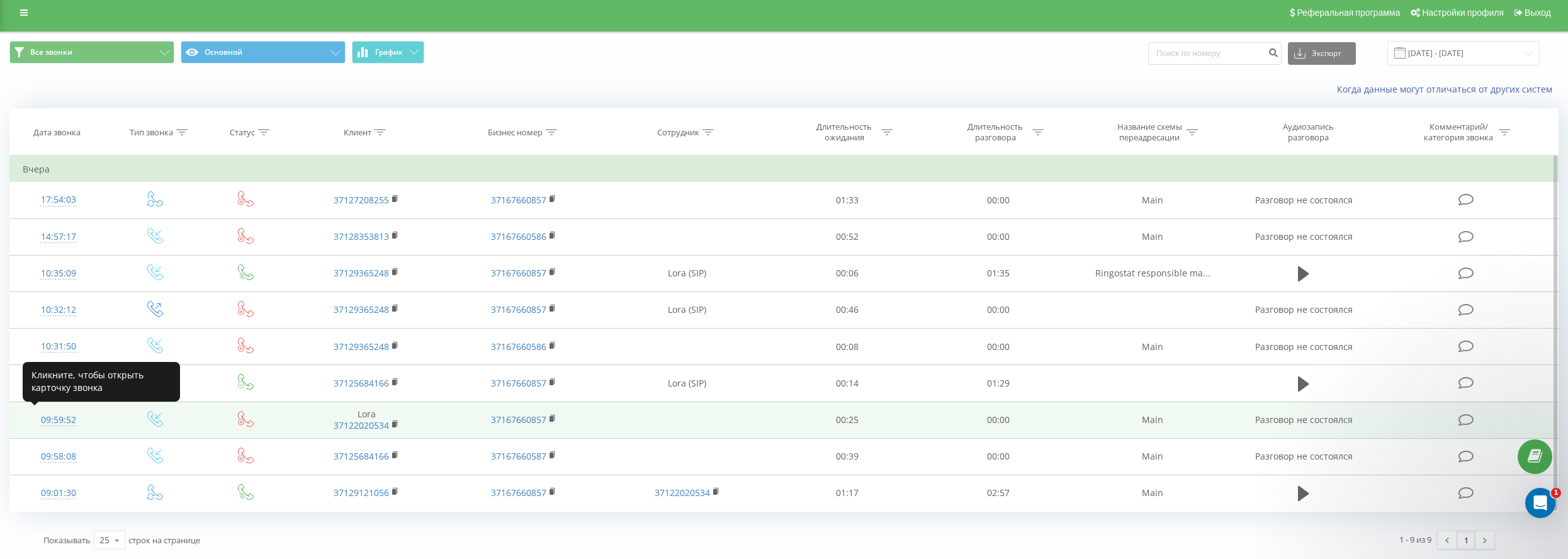
click at [65, 421] on div "09:59:52" at bounding box center [58, 420] width 71 height 25
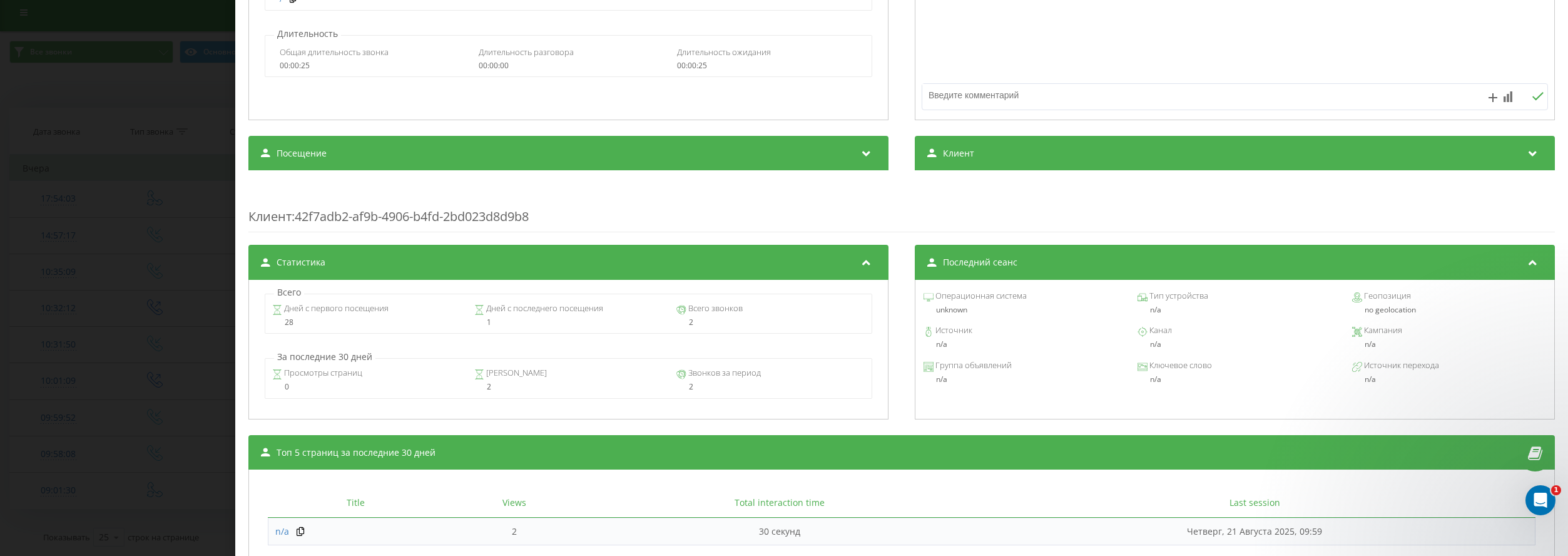
scroll to position [251, 0]
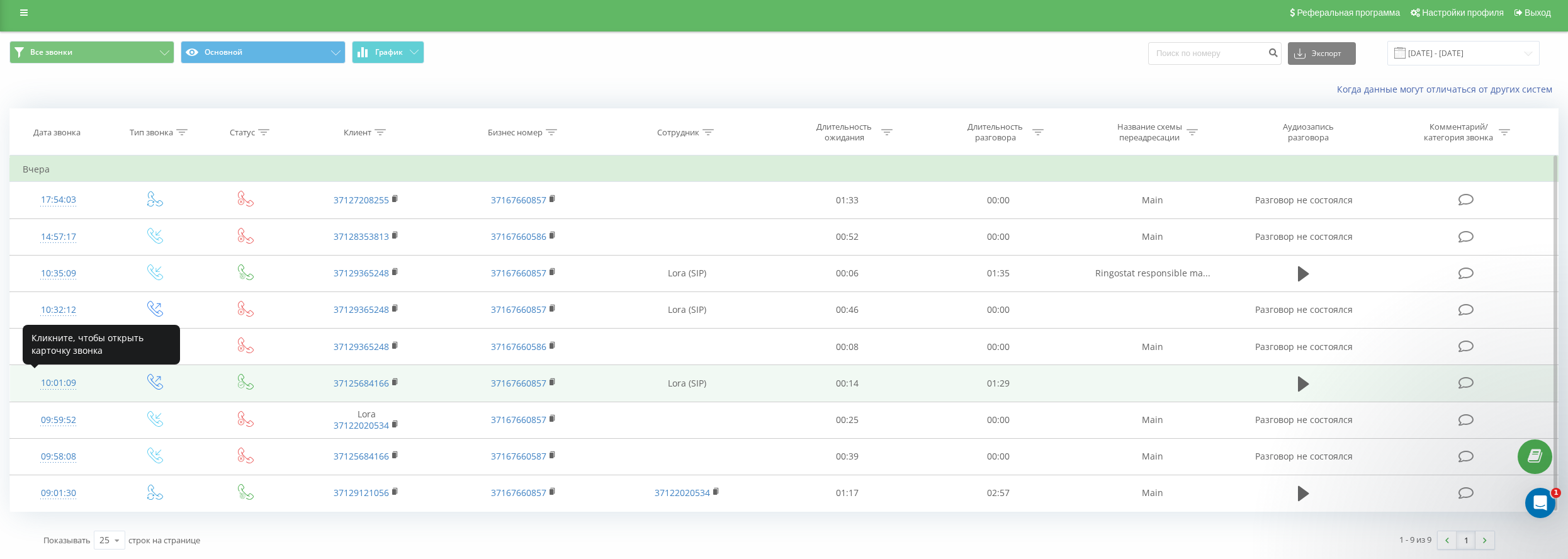
click at [66, 382] on div "10:01:09" at bounding box center [58, 382] width 71 height 25
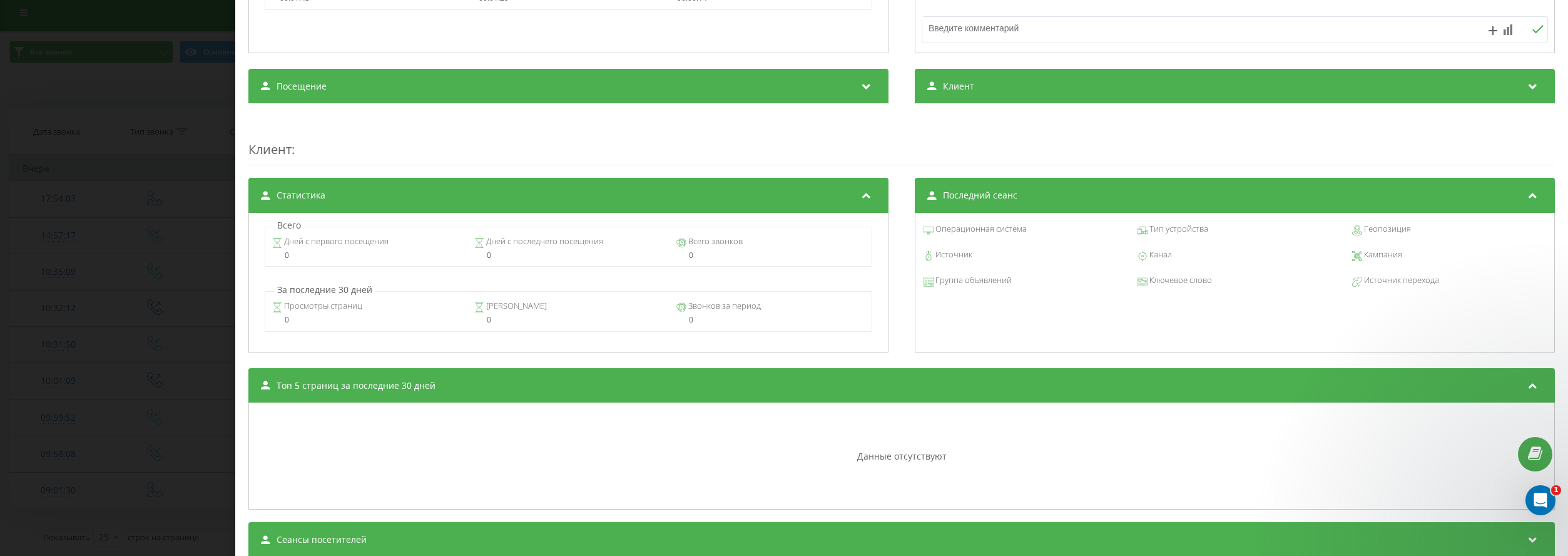
scroll to position [375, 0]
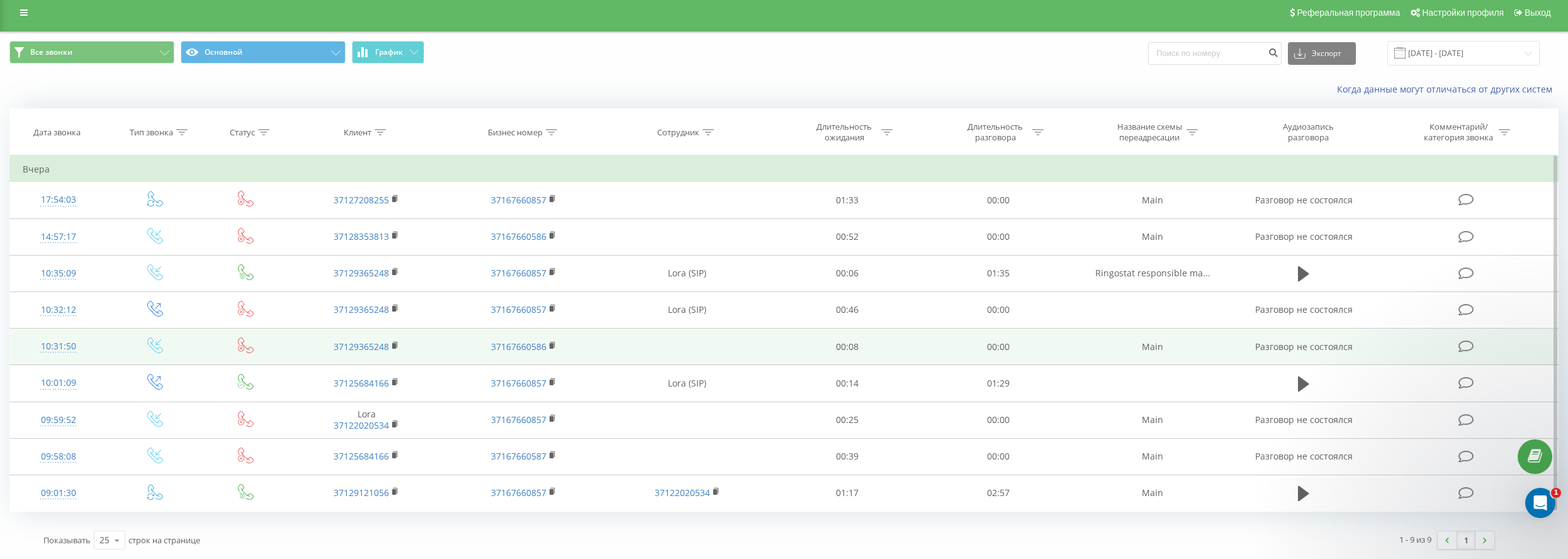
click at [58, 343] on div "10:31:50" at bounding box center [58, 346] width 71 height 25
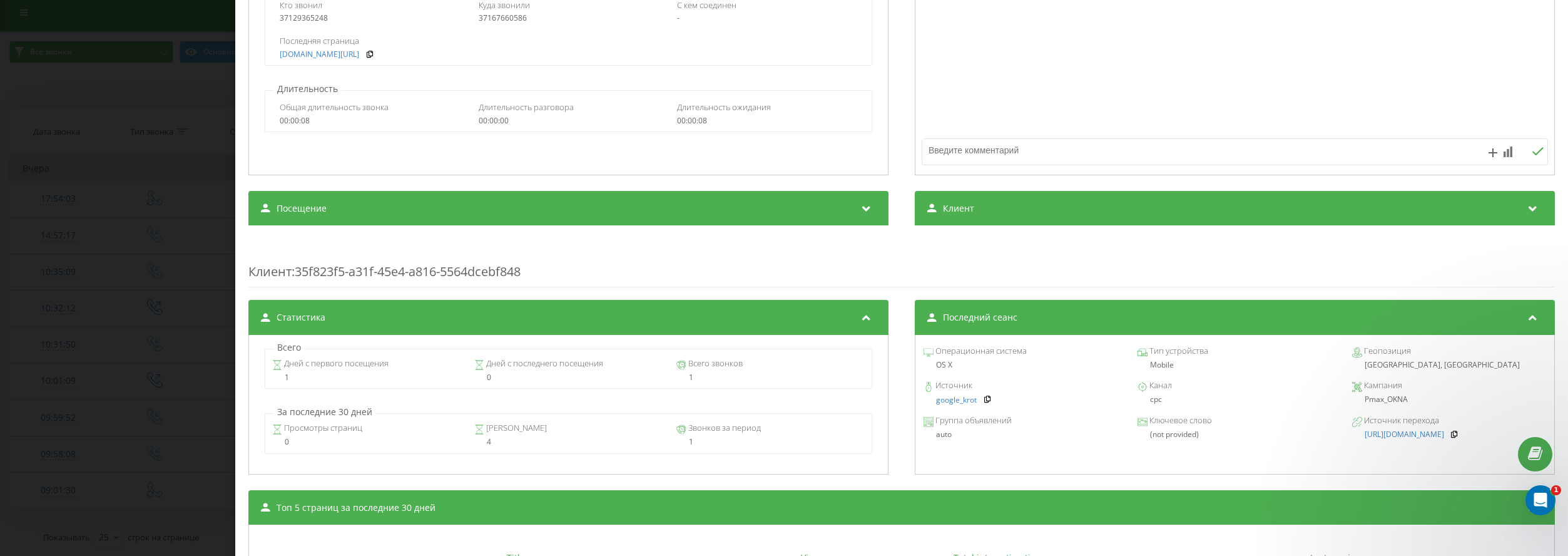
scroll to position [313, 0]
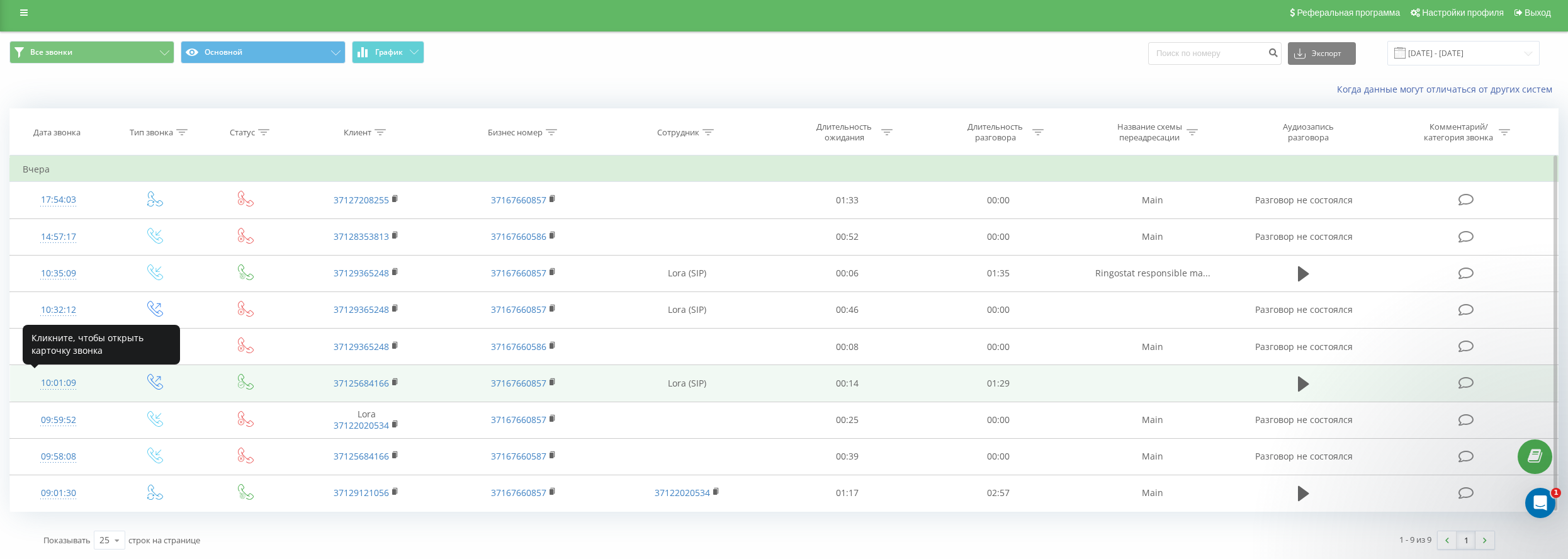
click at [47, 379] on div "10:01:09" at bounding box center [58, 382] width 71 height 25
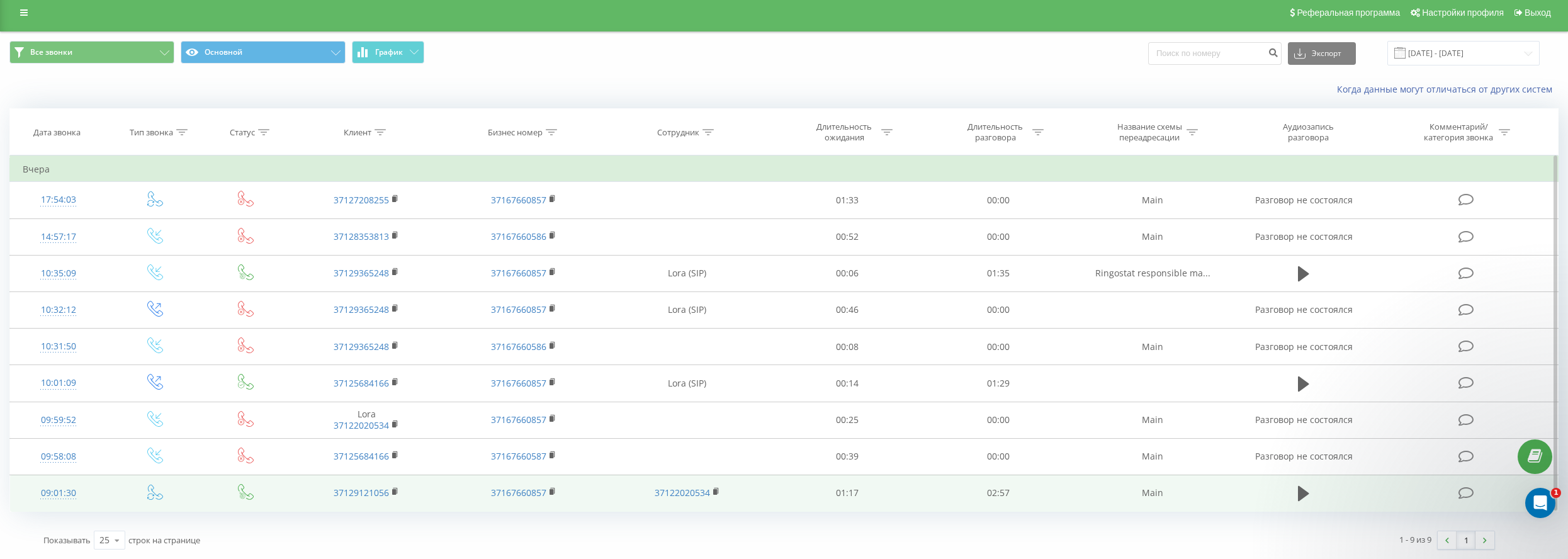
click at [52, 489] on div "09:01:30" at bounding box center [58, 493] width 71 height 25
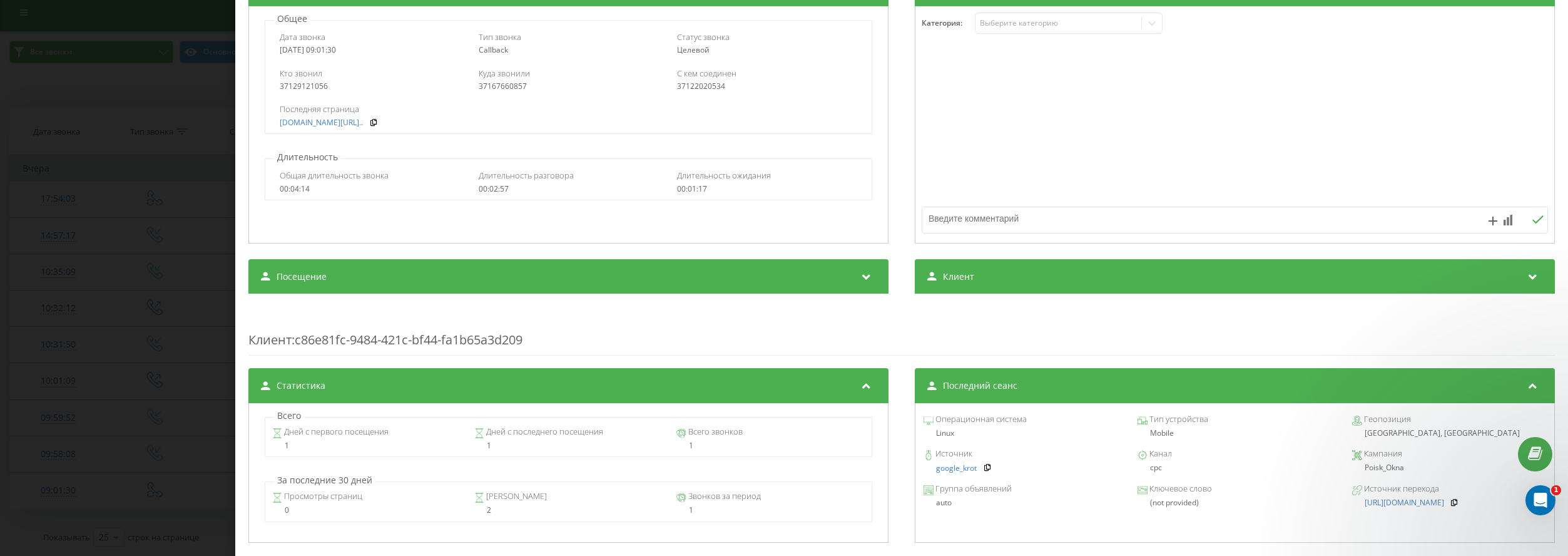
scroll to position [251, 0]
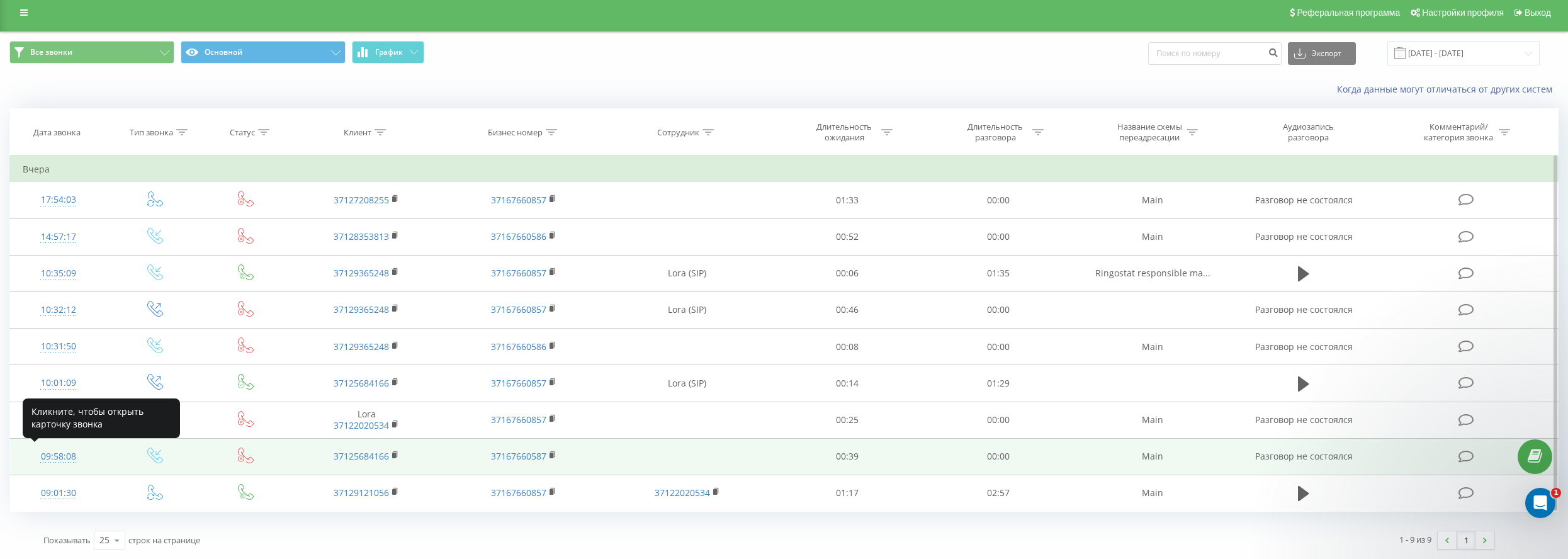
click at [52, 457] on div "09:58:08" at bounding box center [58, 456] width 71 height 25
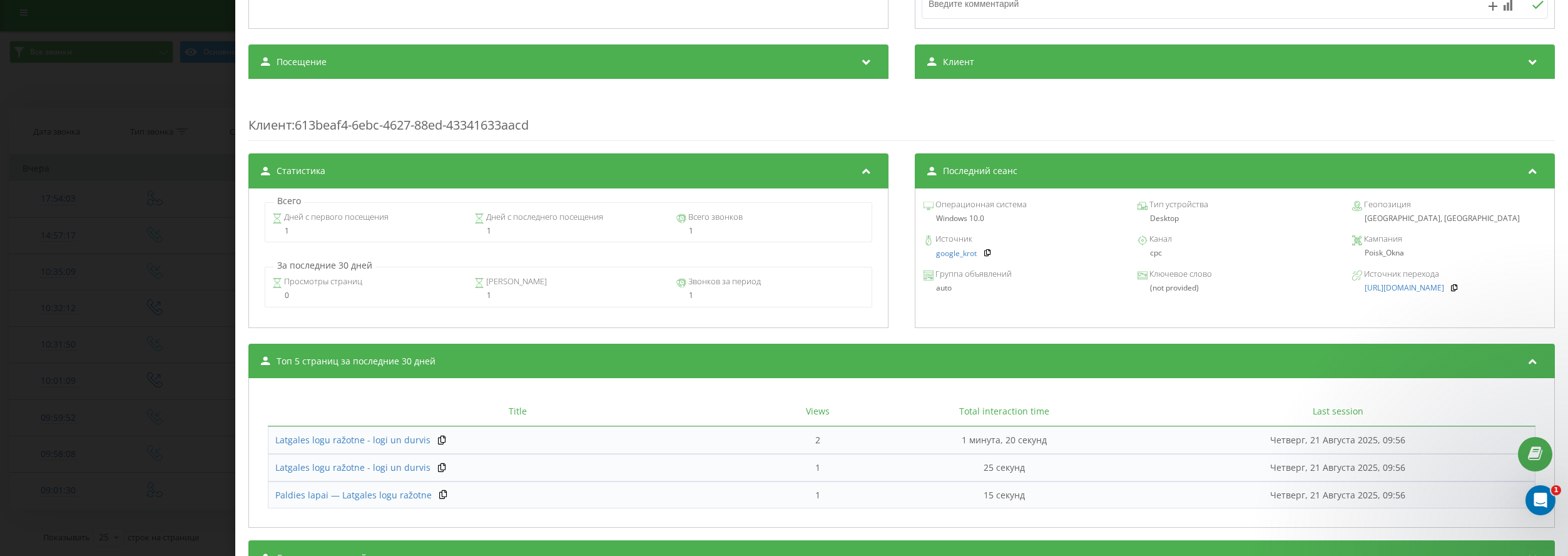
scroll to position [375, 0]
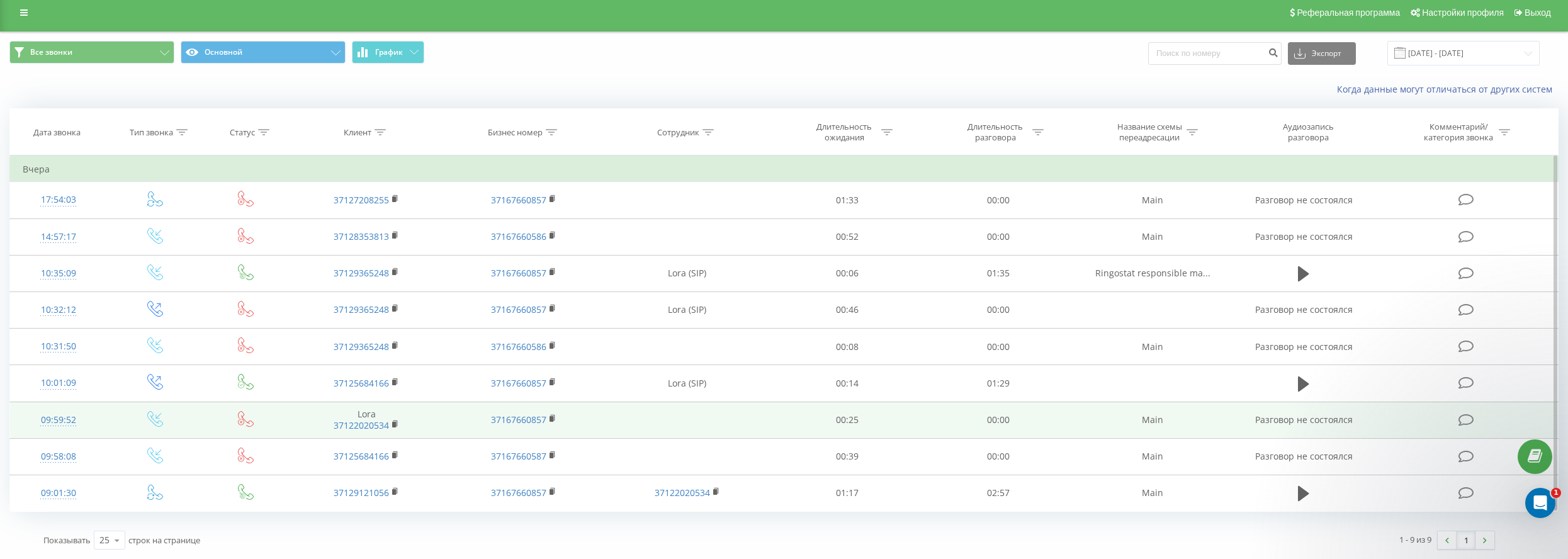
click at [65, 424] on div "09:59:52" at bounding box center [58, 420] width 71 height 25
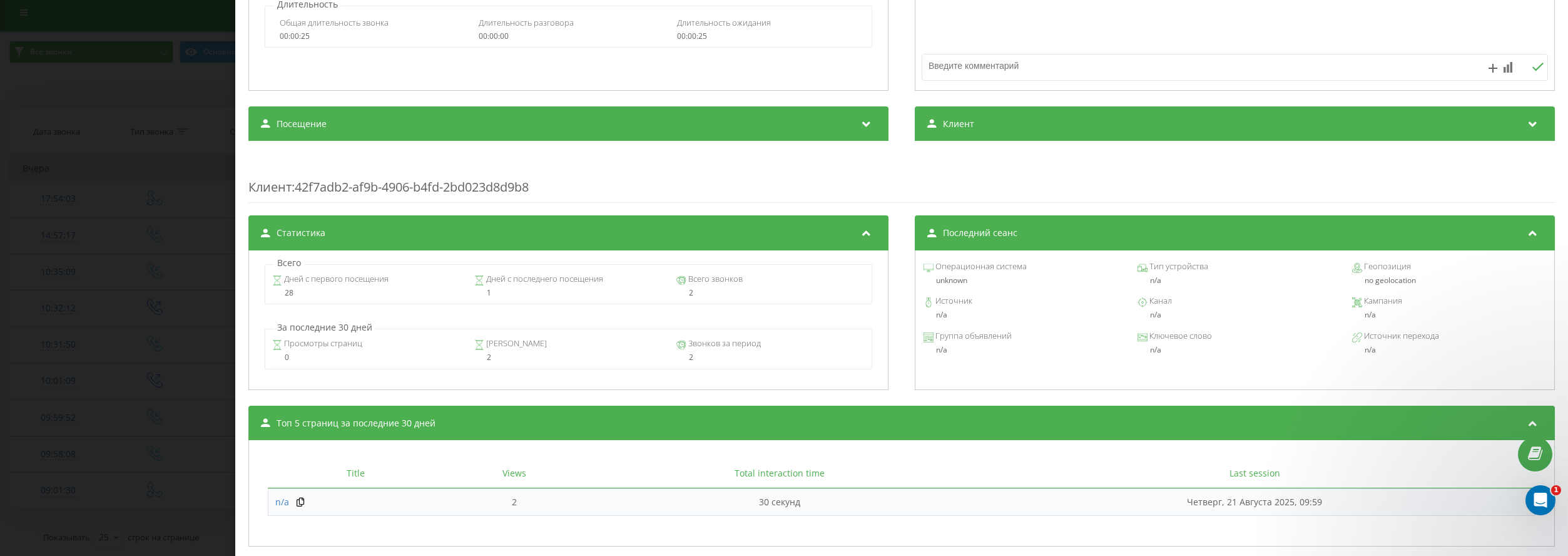
scroll to position [313, 0]
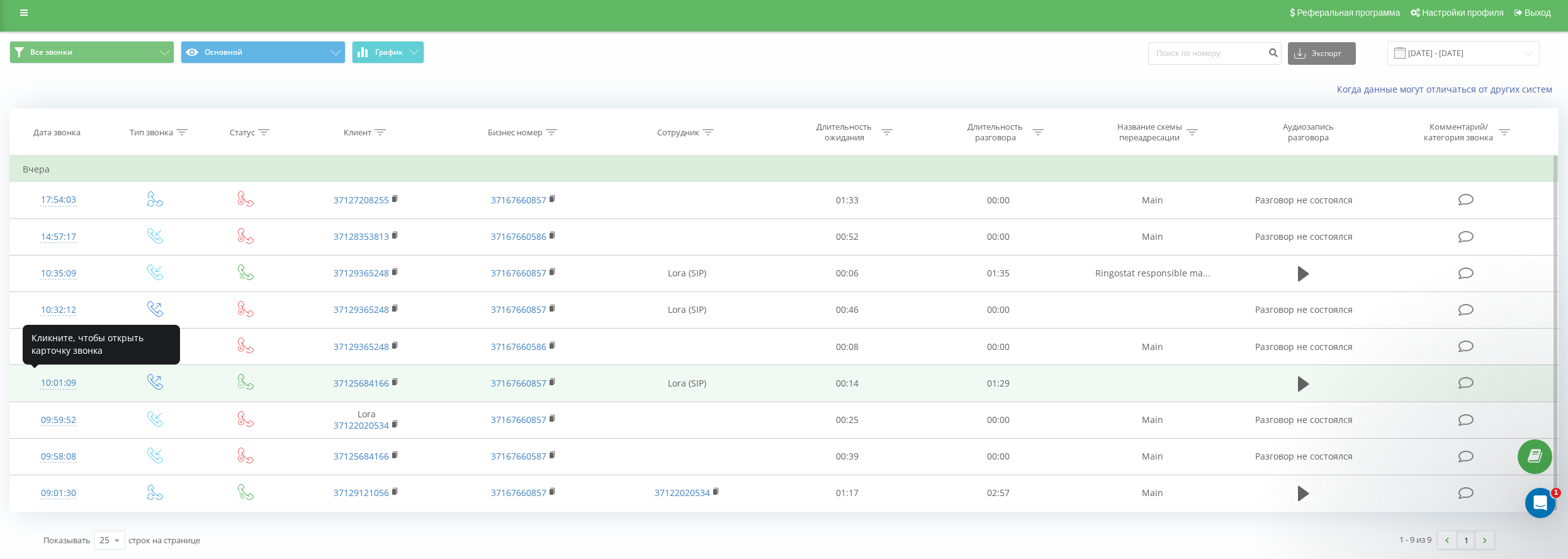
click at [52, 379] on div "10:01:09" at bounding box center [58, 382] width 71 height 25
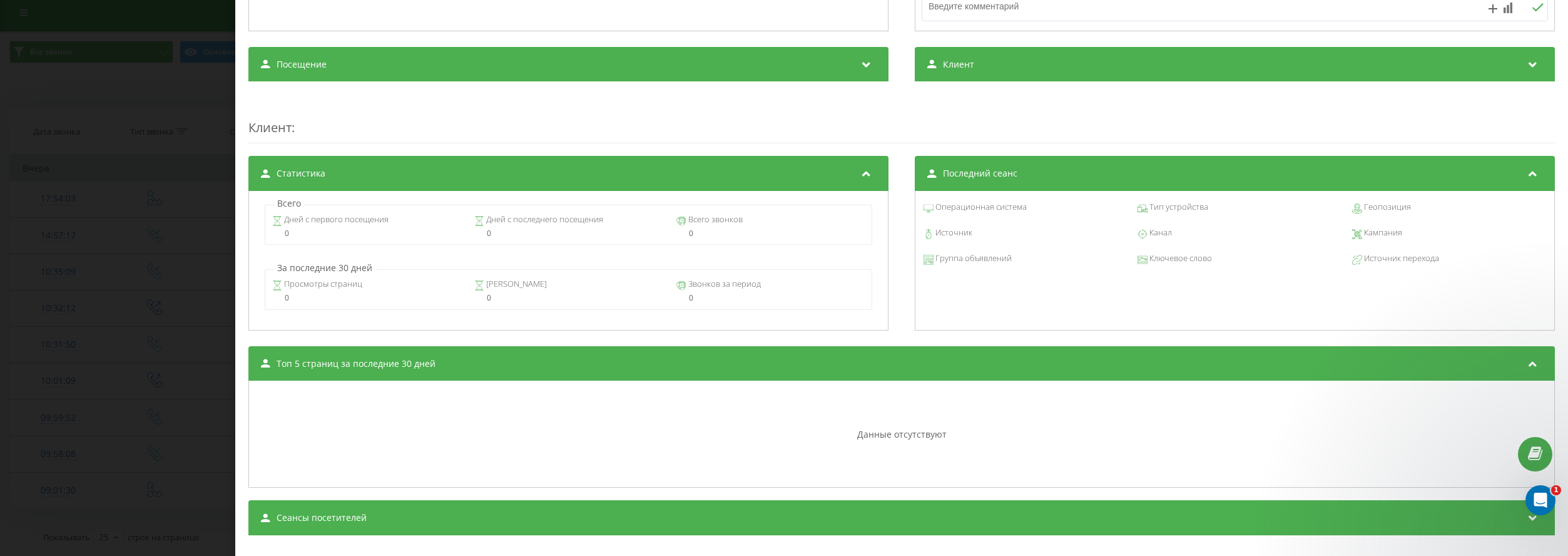
scroll to position [410, 0]
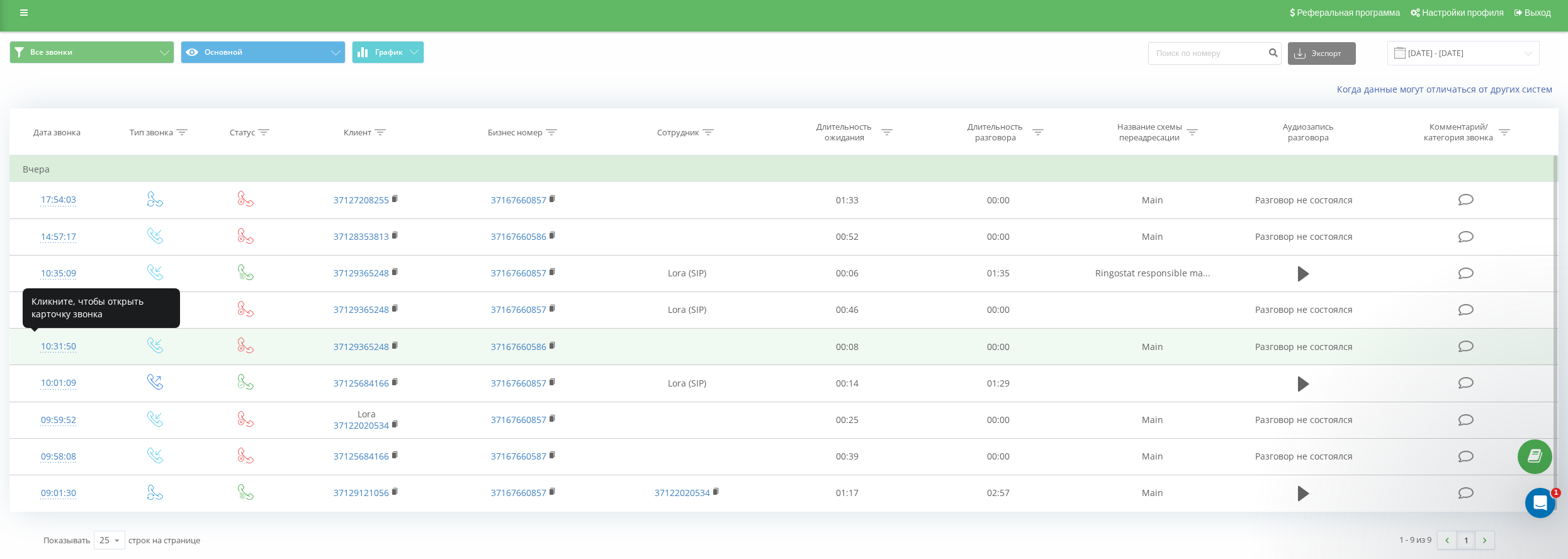
click at [52, 348] on div "10:31:50" at bounding box center [58, 346] width 71 height 25
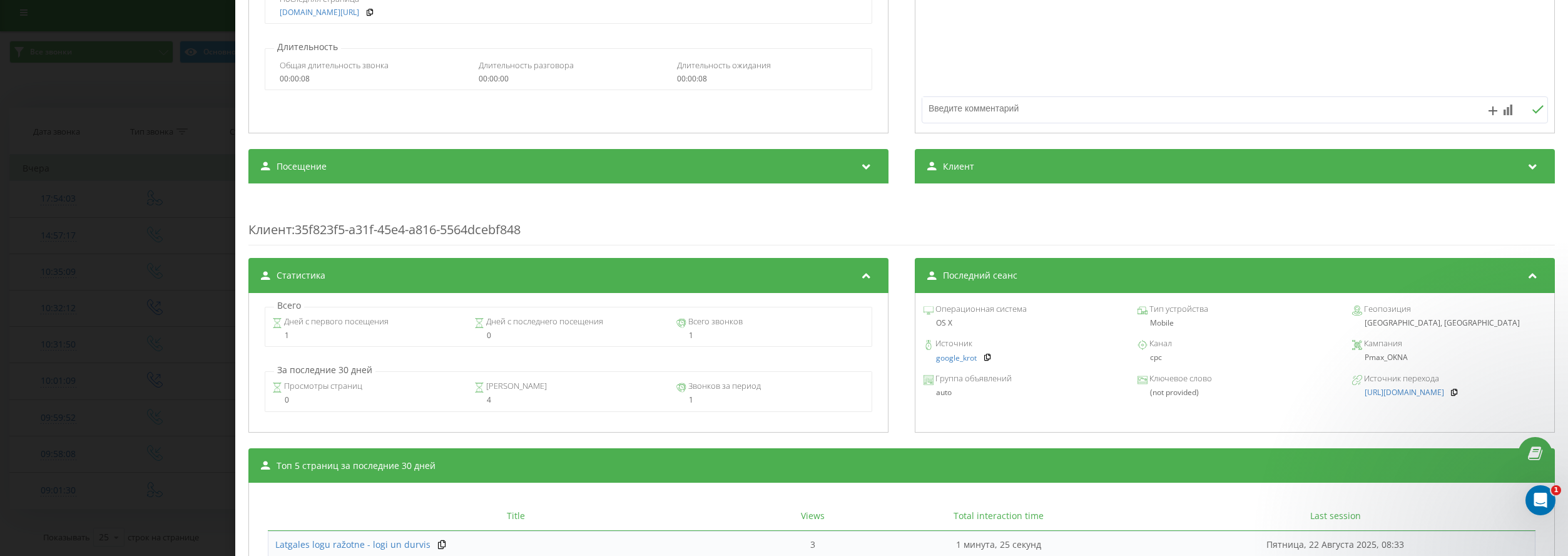
scroll to position [251, 0]
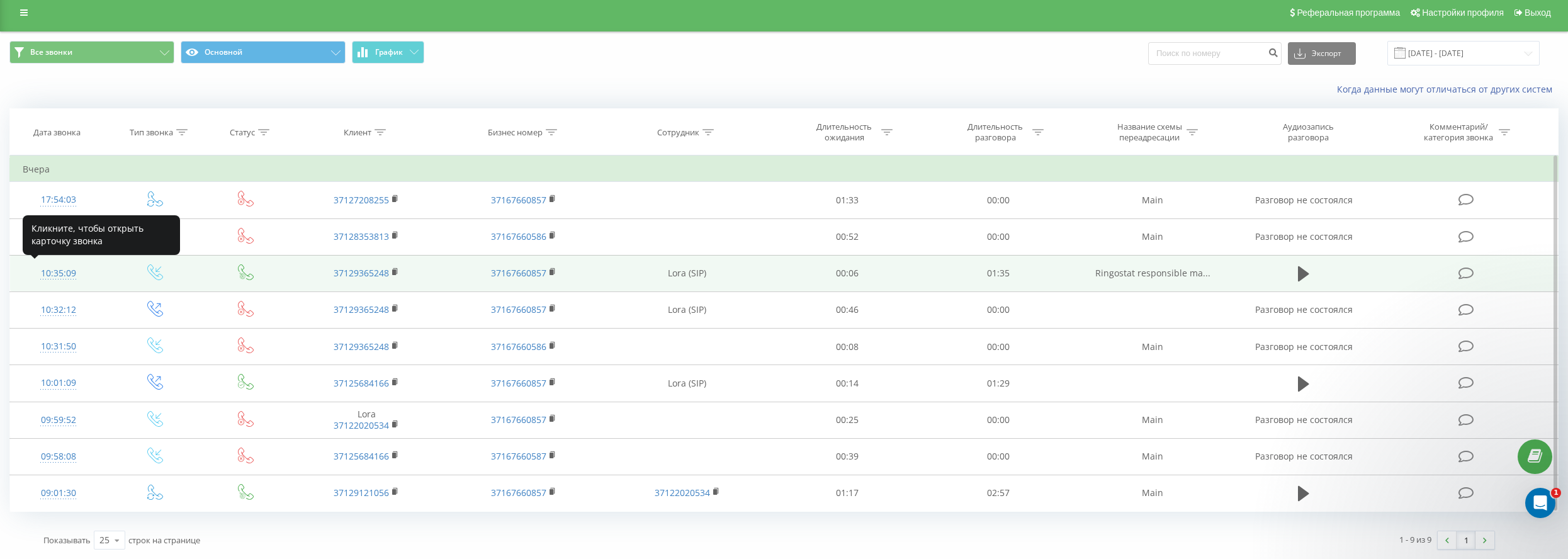
click at [59, 268] on div "10:35:09" at bounding box center [58, 273] width 71 height 25
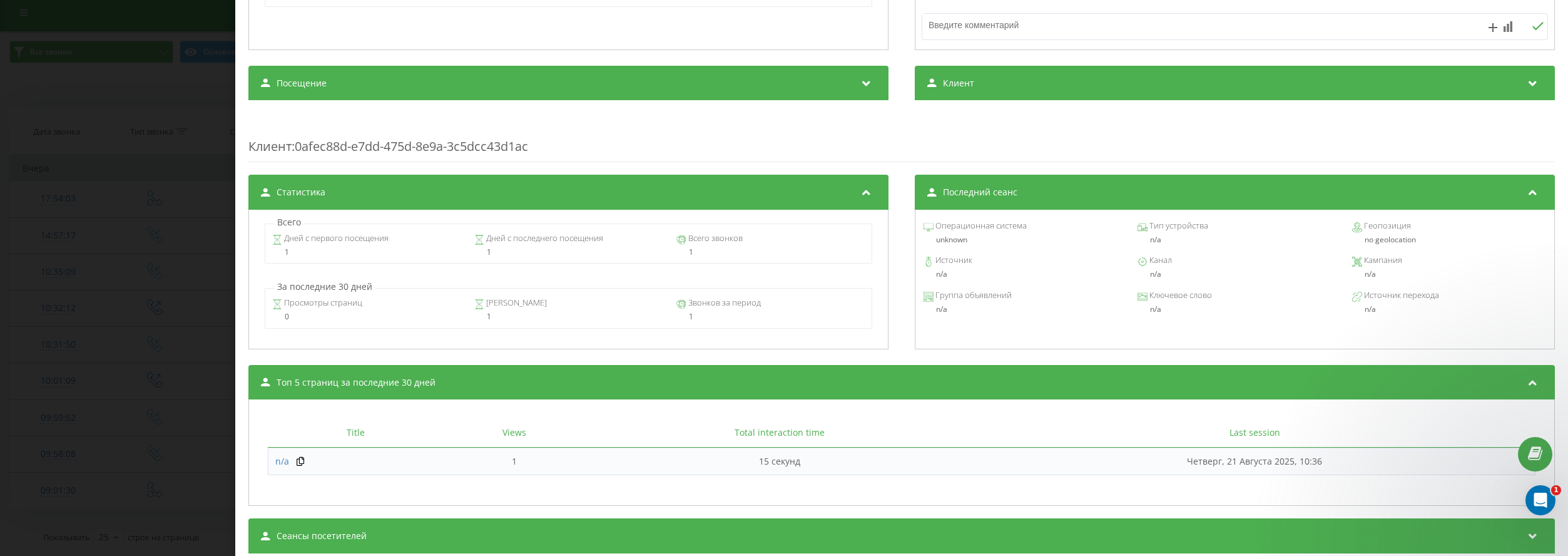
scroll to position [375, 0]
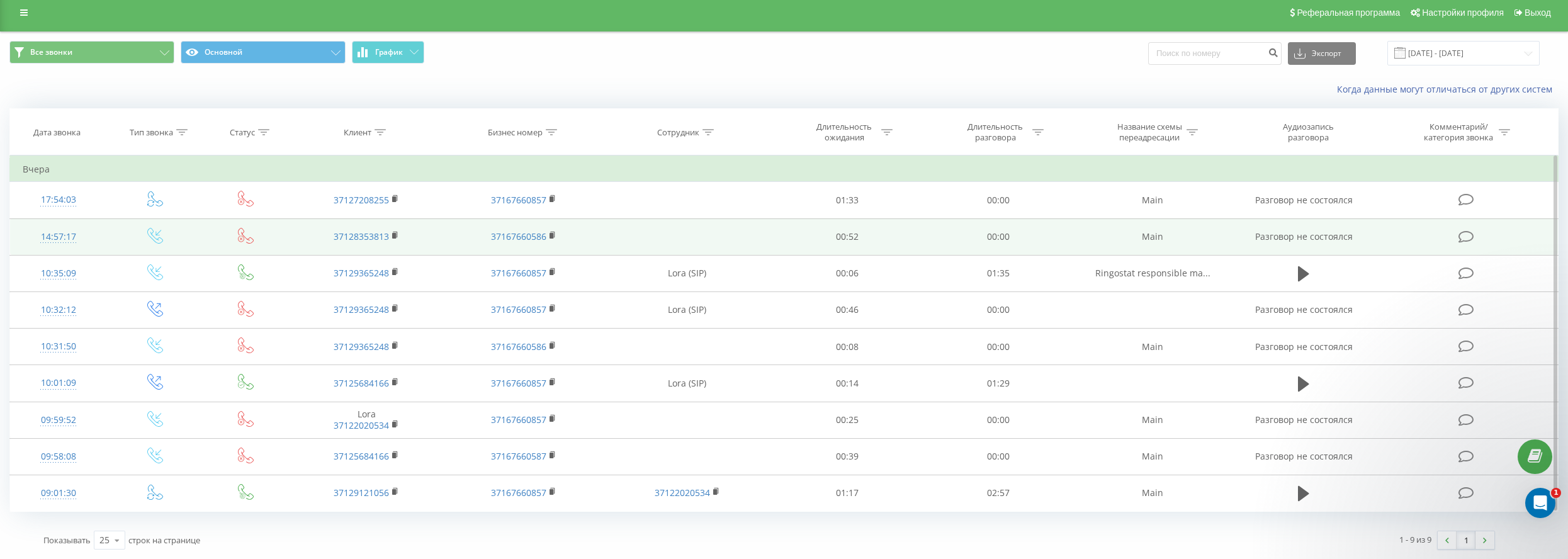
click at [56, 236] on div "14:57:17" at bounding box center [58, 237] width 71 height 25
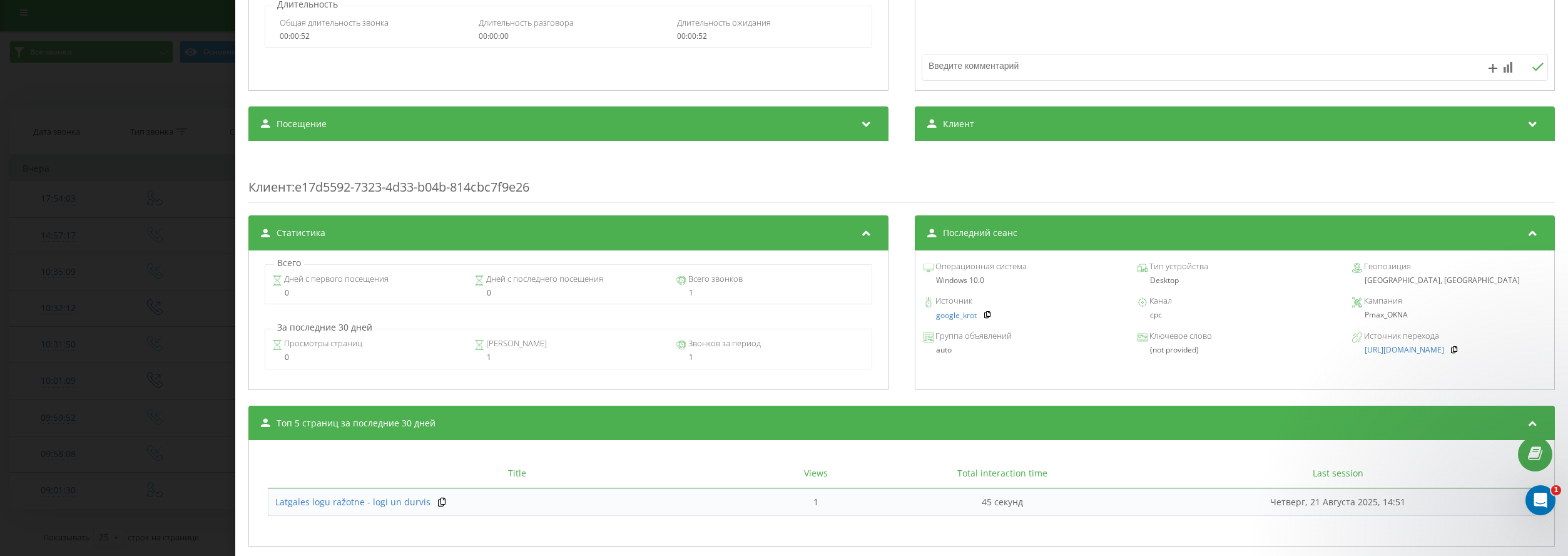
scroll to position [313, 0]
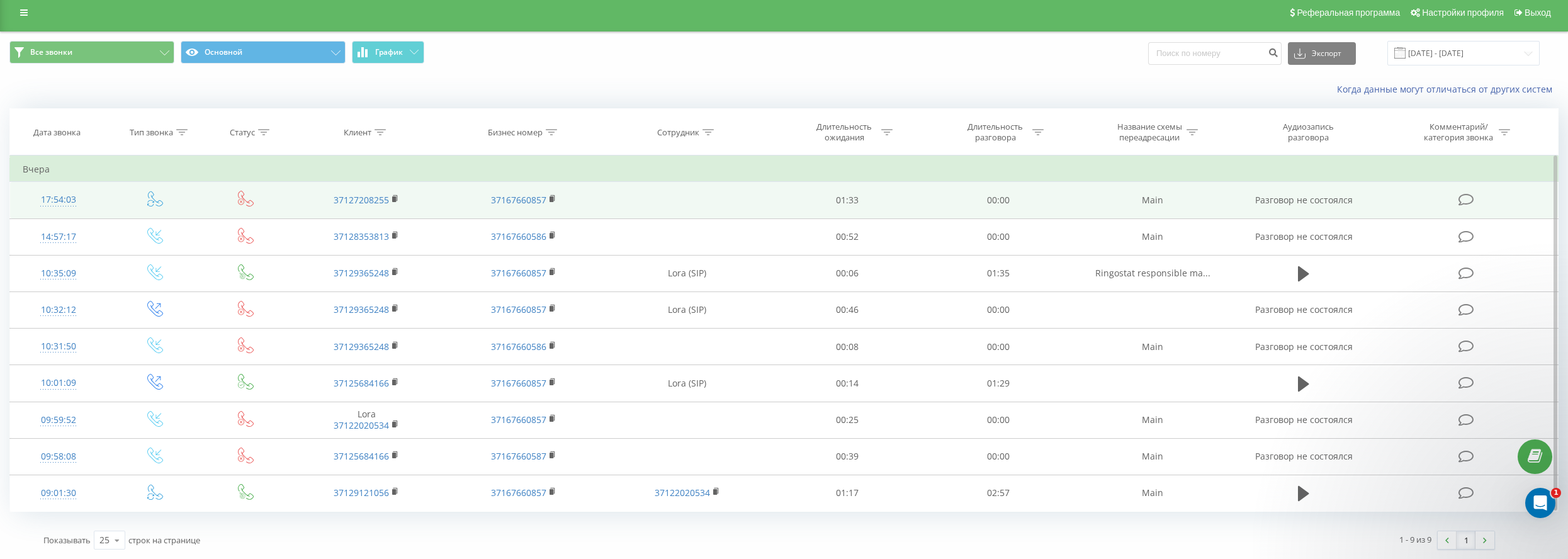
click at [60, 200] on div "17:54:03" at bounding box center [58, 199] width 71 height 25
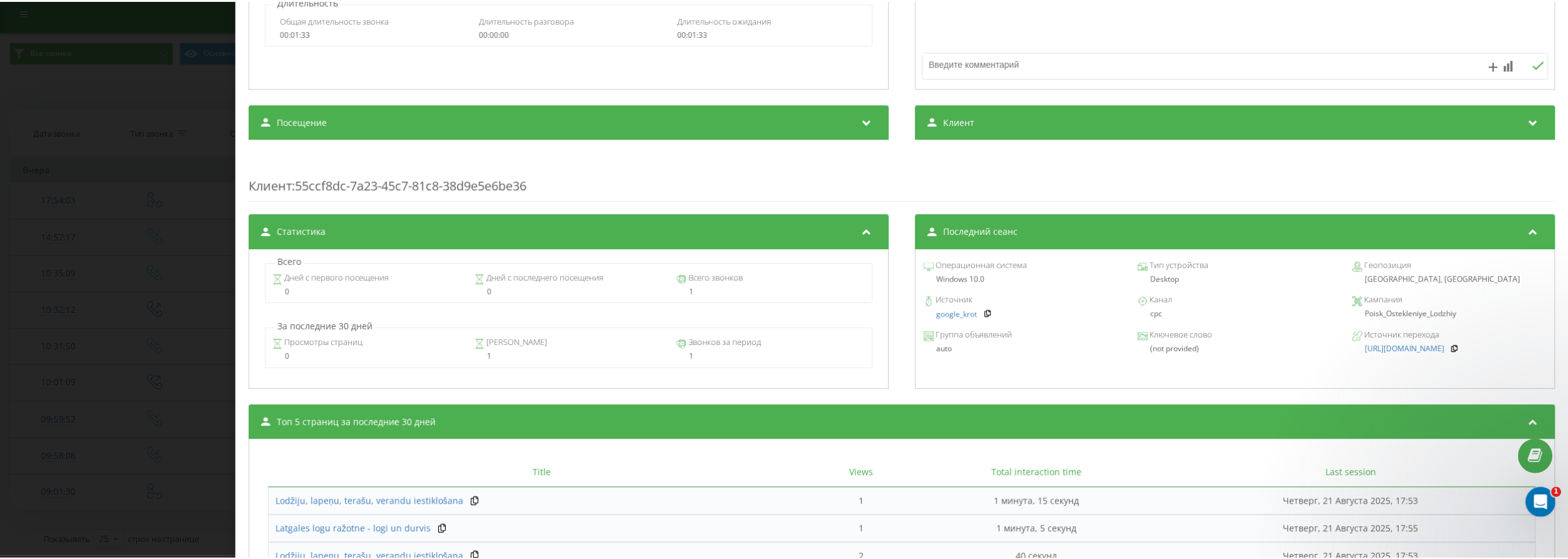
scroll to position [315, 0]
